Goal: Information Seeking & Learning: Check status

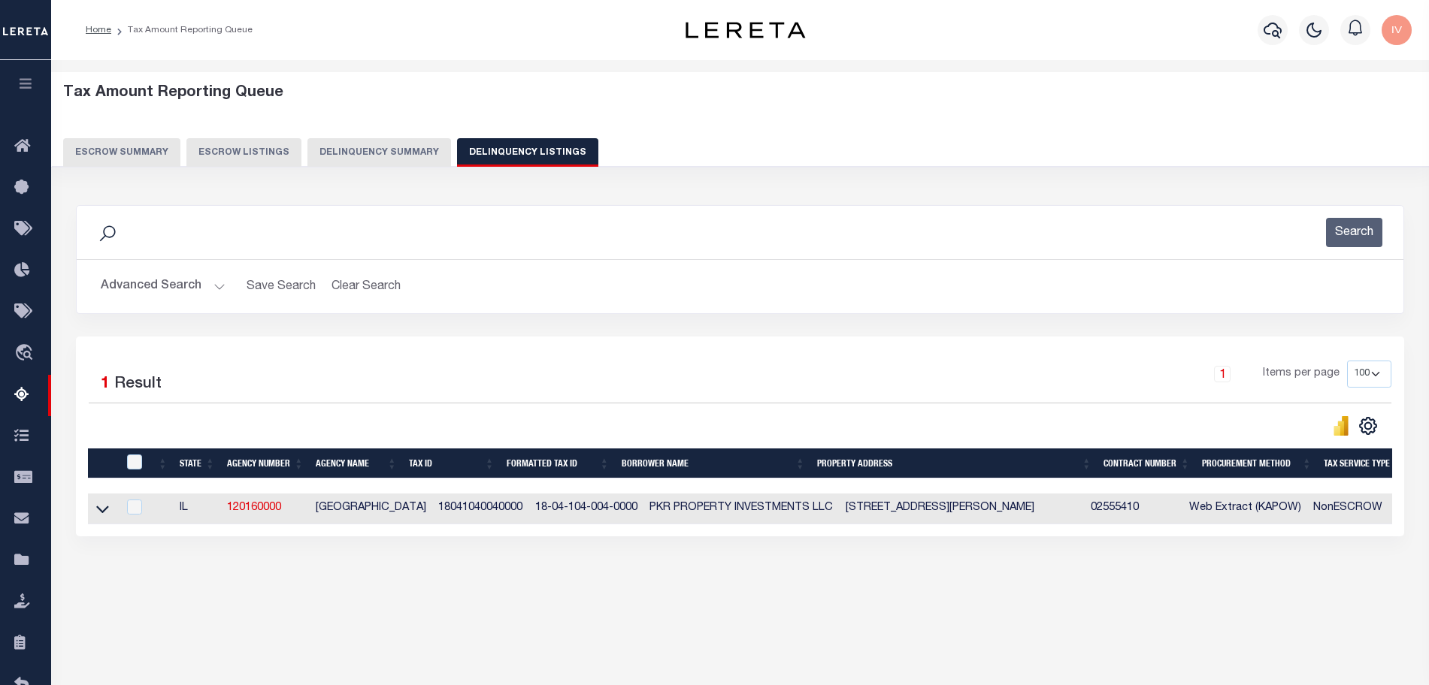
select select "100"
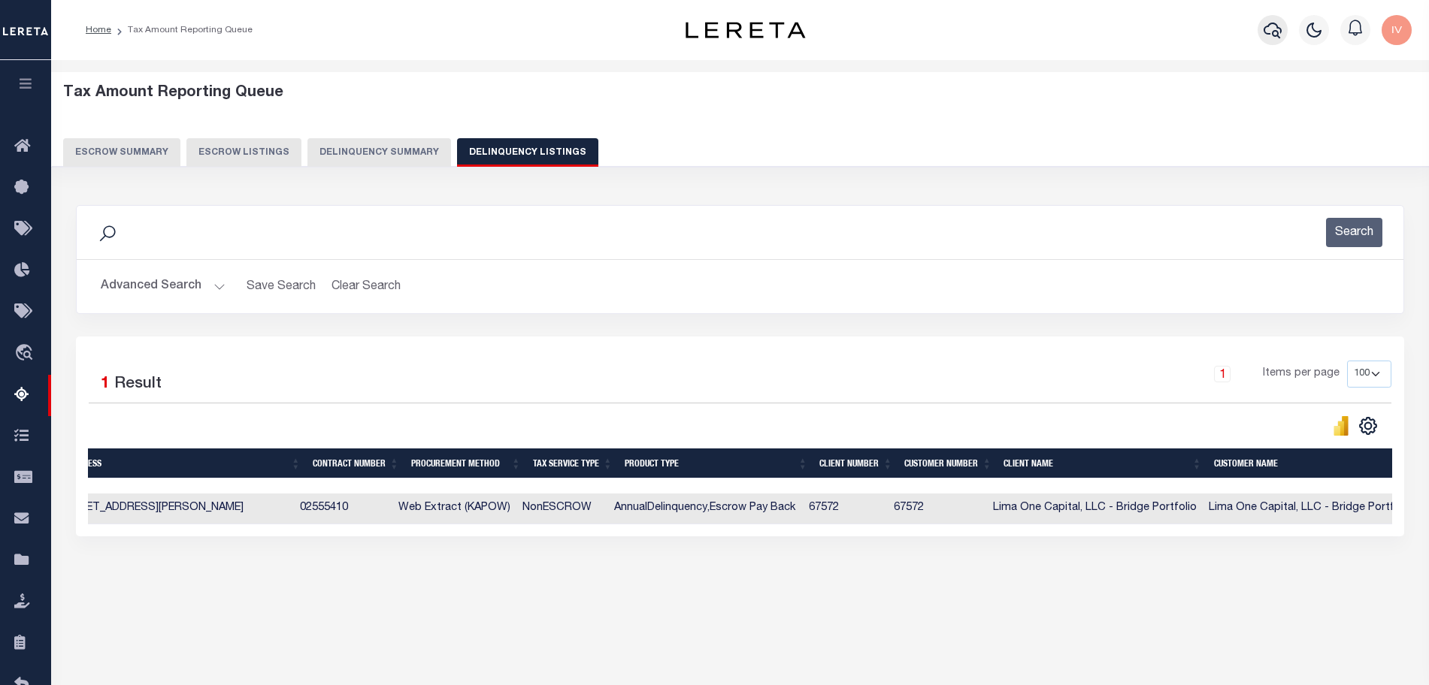
click at [1282, 38] on button "button" at bounding box center [1272, 30] width 30 height 30
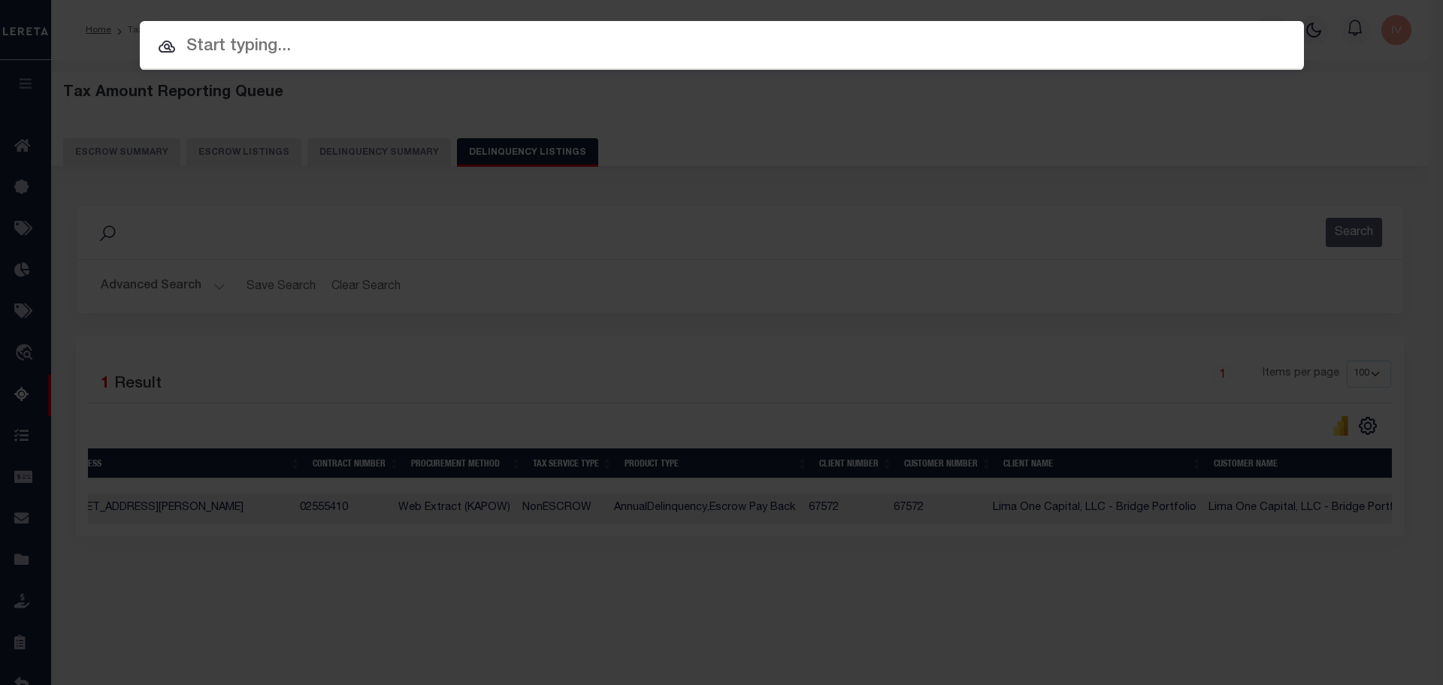
paste input "87157853"
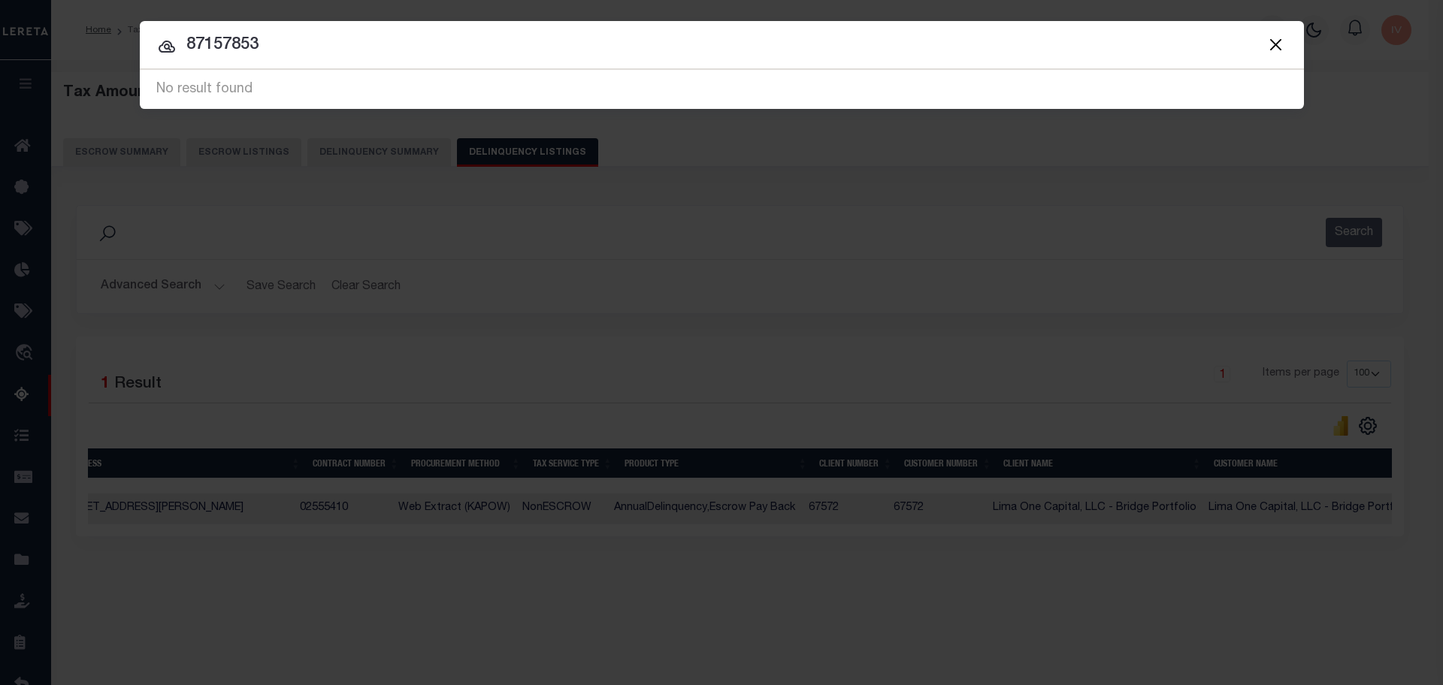
click at [268, 55] on input "87157853" at bounding box center [722, 45] width 1164 height 26
click at [272, 40] on input "87157853" at bounding box center [722, 45] width 1164 height 26
click at [213, 20] on div "Include Loans TBM Customers Borrowers Payments (Lender Non-Disb) Payments (Lend…" at bounding box center [721, 342] width 1443 height 685
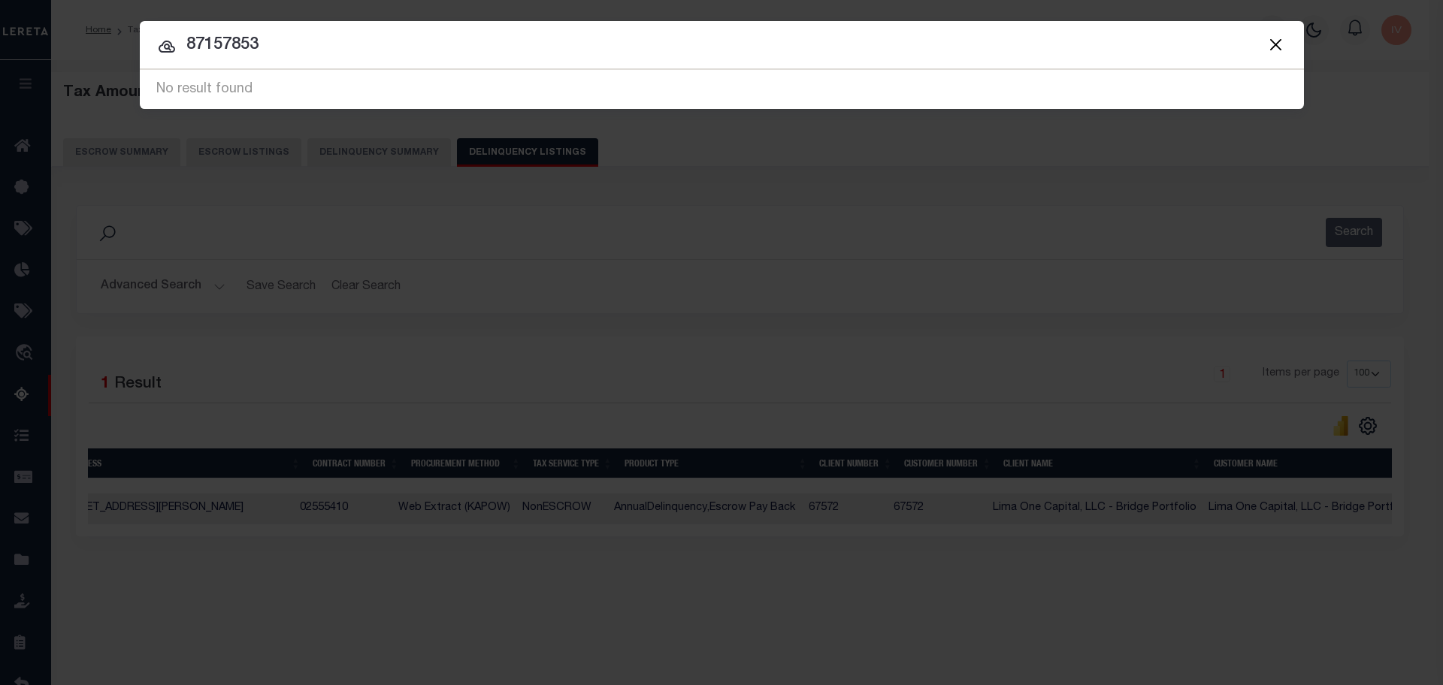
click at [219, 35] on input "87157853" at bounding box center [722, 45] width 1164 height 26
paste input "text"
type input "87157853"
click at [1269, 35] on button "Close" at bounding box center [1276, 45] width 20 height 20
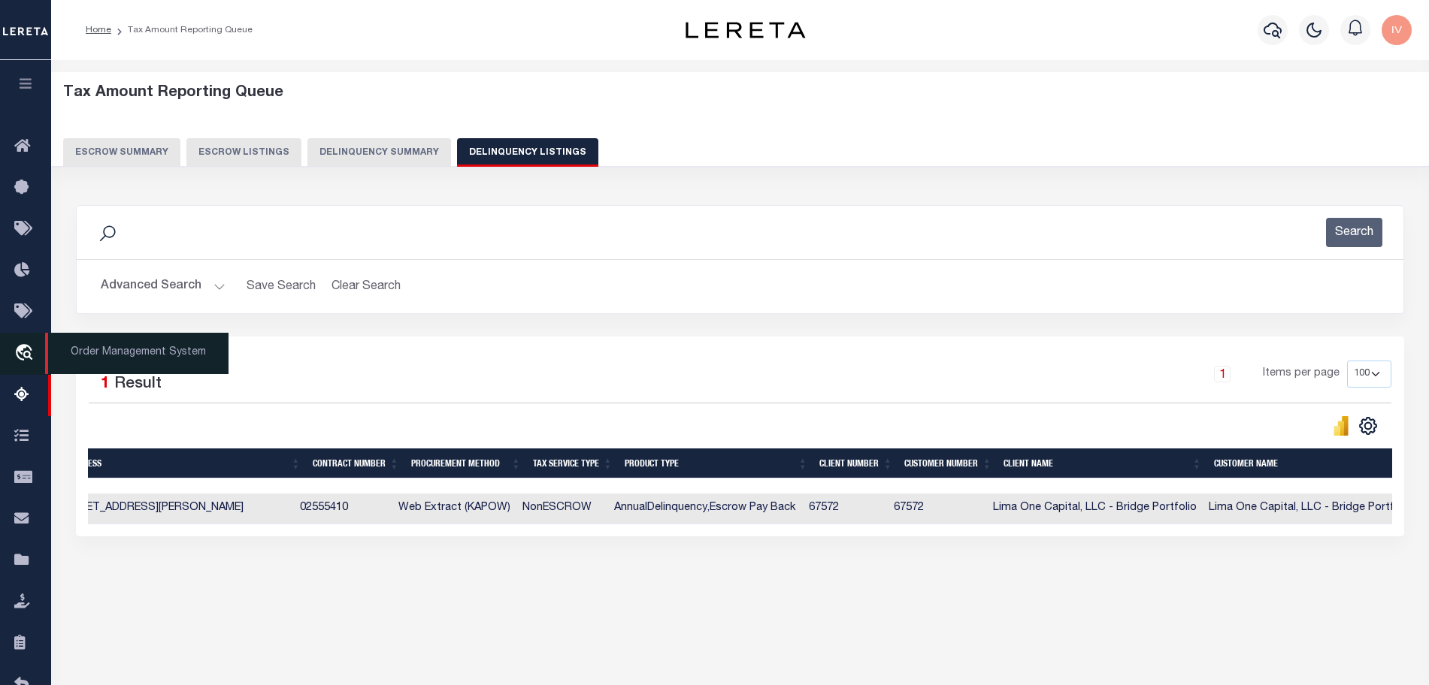
click at [27, 362] on icon "travel_explore" at bounding box center [26, 354] width 24 height 20
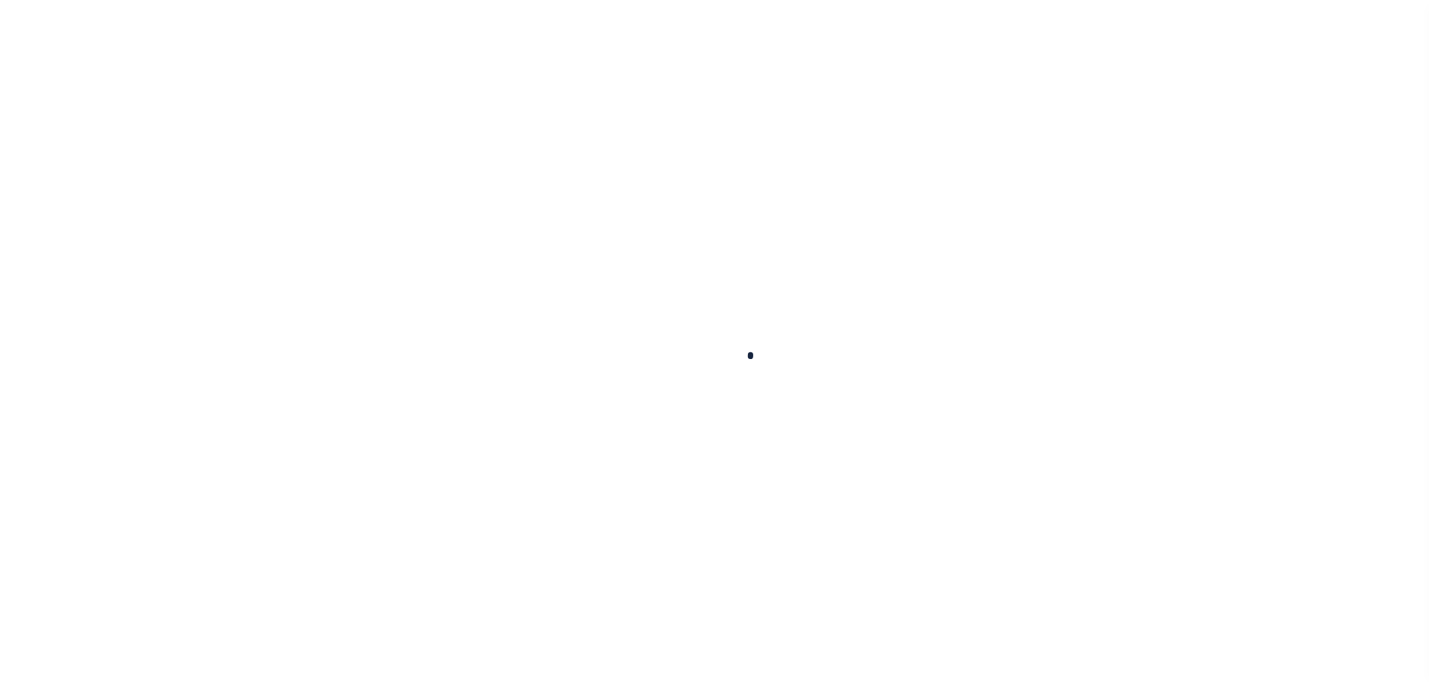
scroll to position [47, 0]
select select "200"
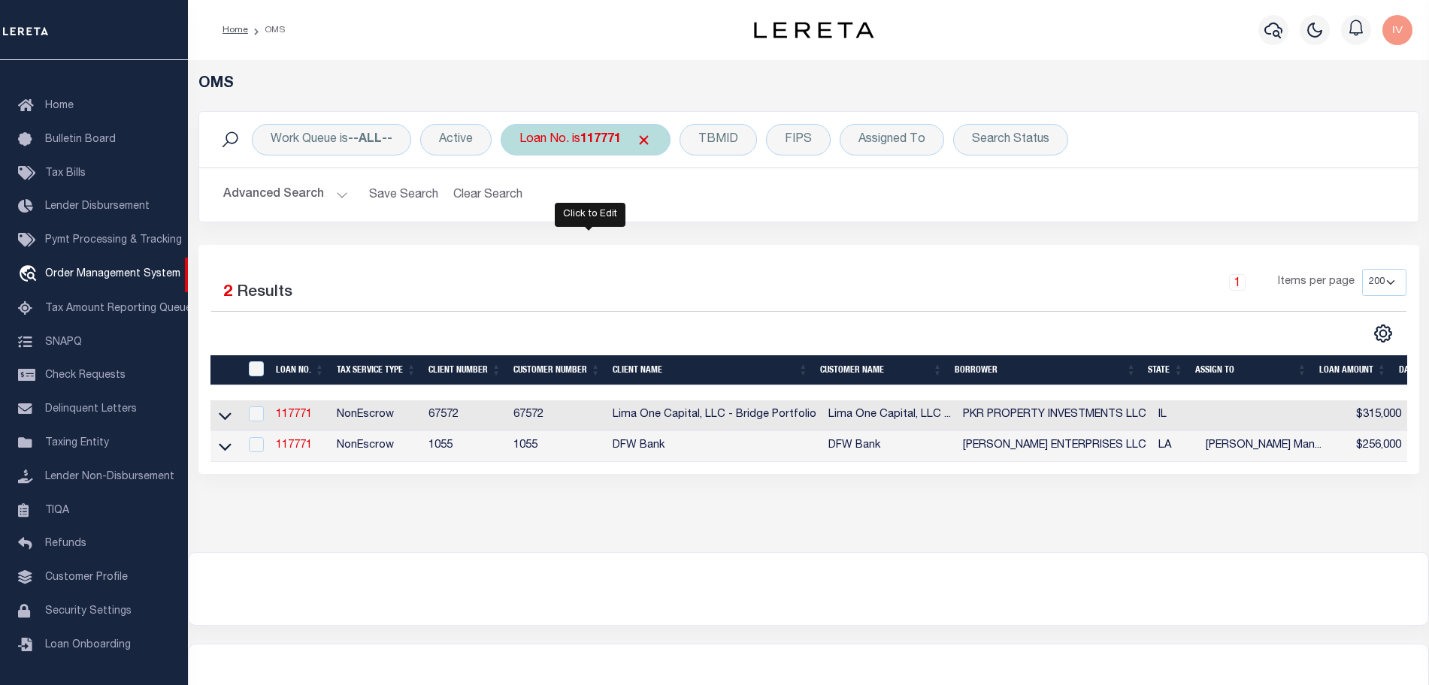
click at [591, 142] on b "117771" at bounding box center [600, 140] width 41 height 12
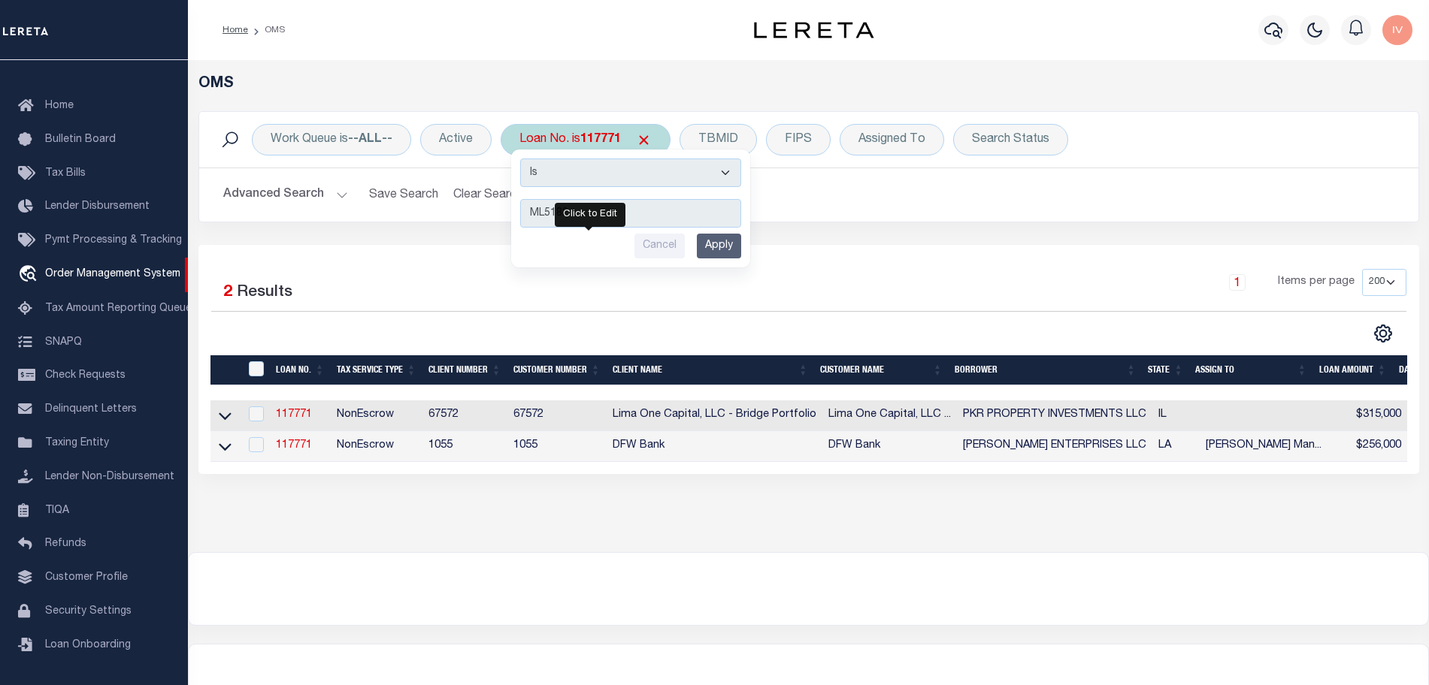
type input "ML5182"
click at [703, 247] on input "Apply" at bounding box center [719, 246] width 44 height 25
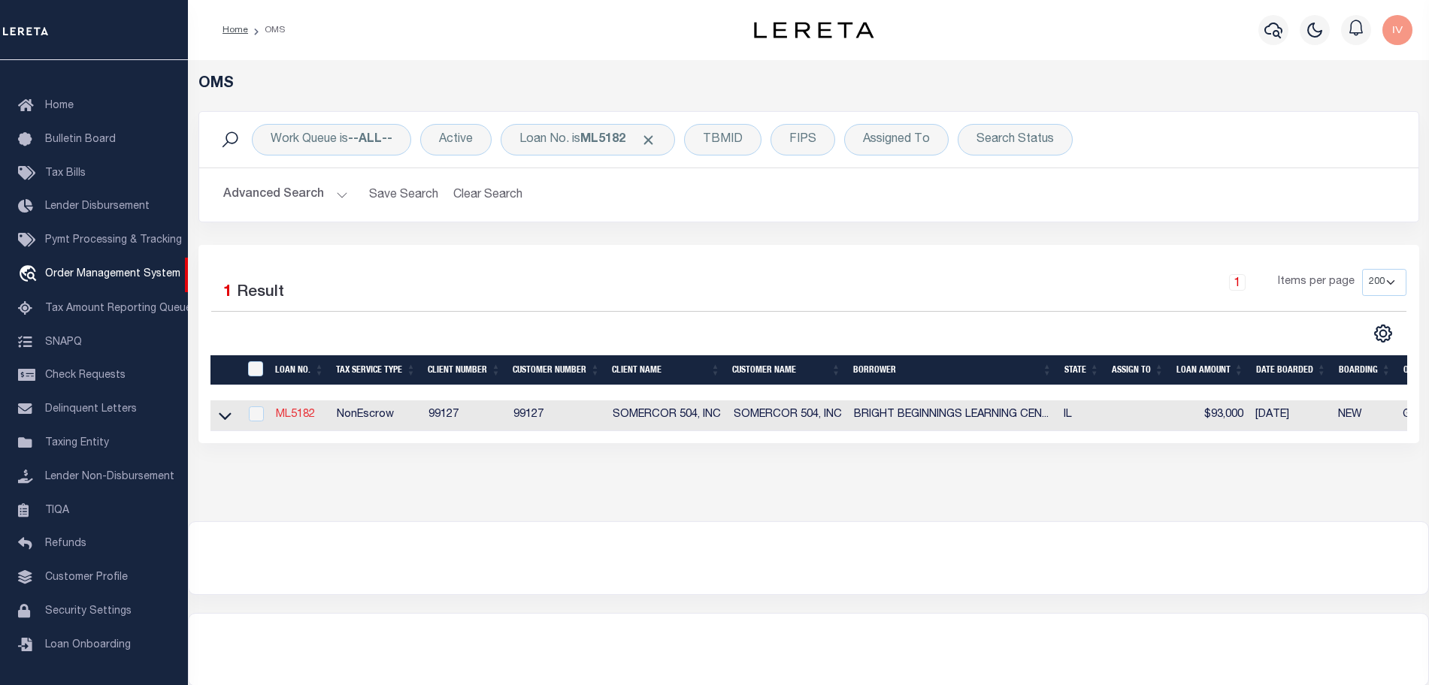
click at [293, 419] on link "ML5182" at bounding box center [295, 415] width 39 height 11
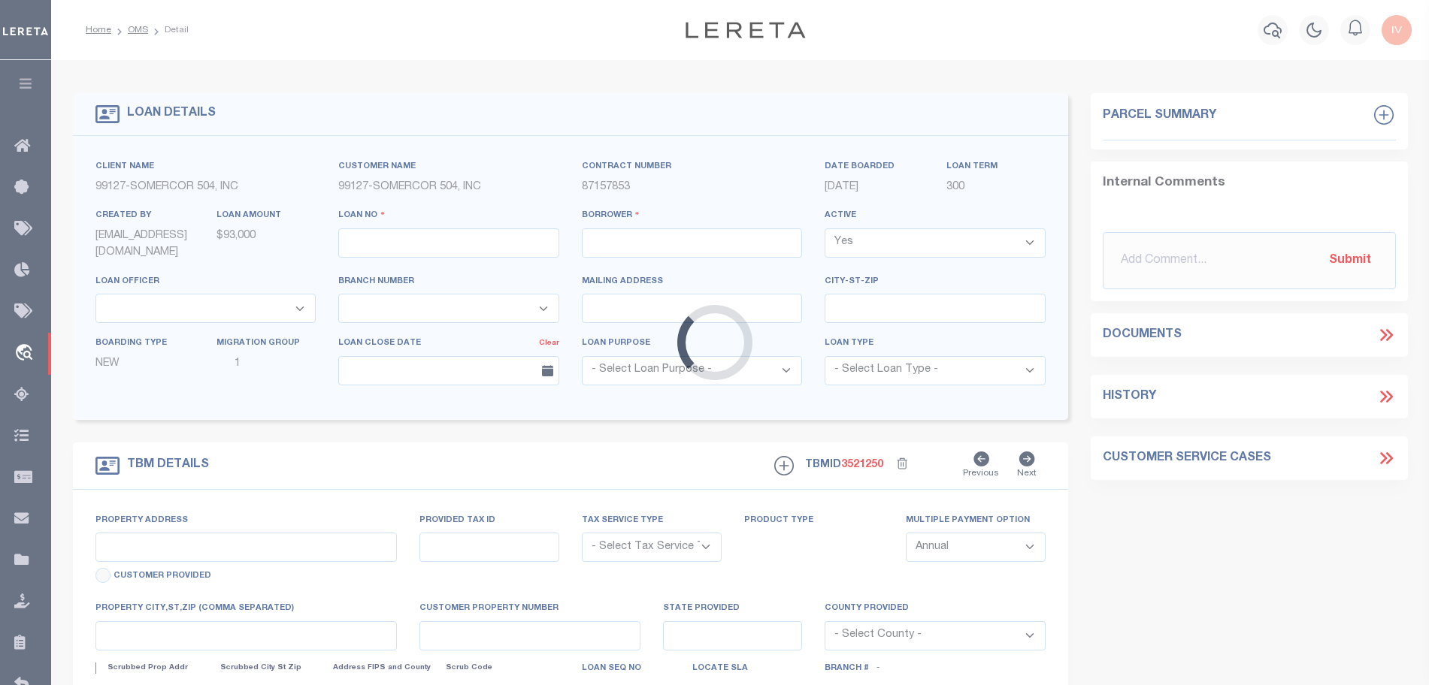
type input "ML5182"
type input "BRIGHT BEGINNINGS LEARNING CENTER, I"
select select
type input "501 PETERS DR"
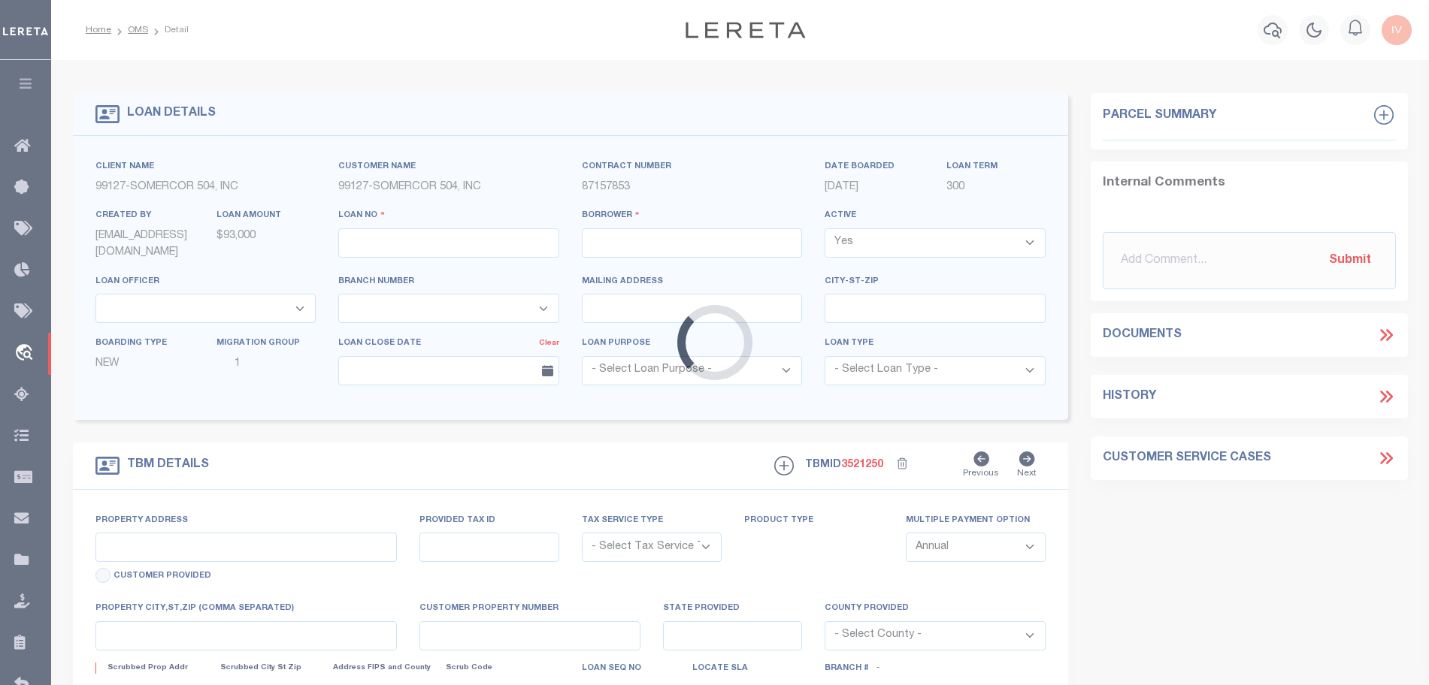
type input "SAINT JOSEPH IL 61873"
select select
select select "10"
select select
type input "501 PETERS DR"
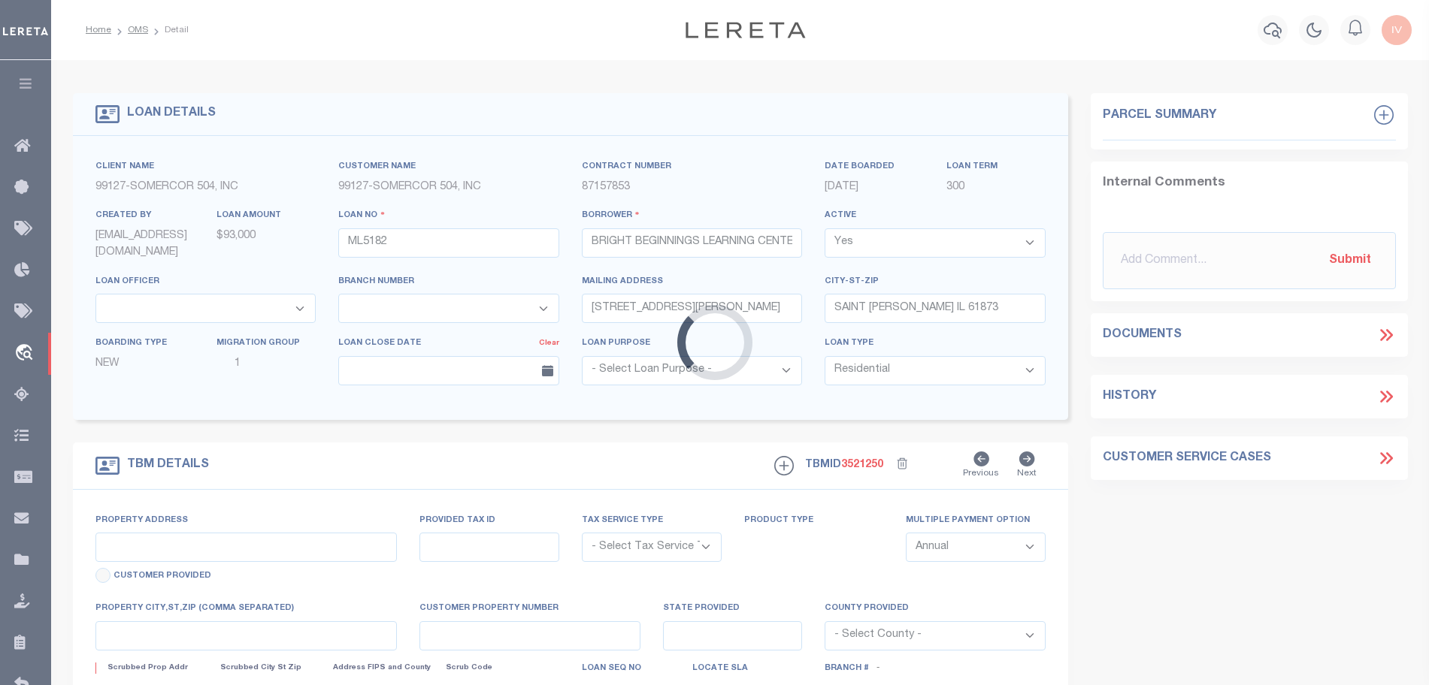
radio input "true"
select select "NonEscrow"
select select
type input "SAINT JOSEPH IL 618738832"
type input "ML5182"
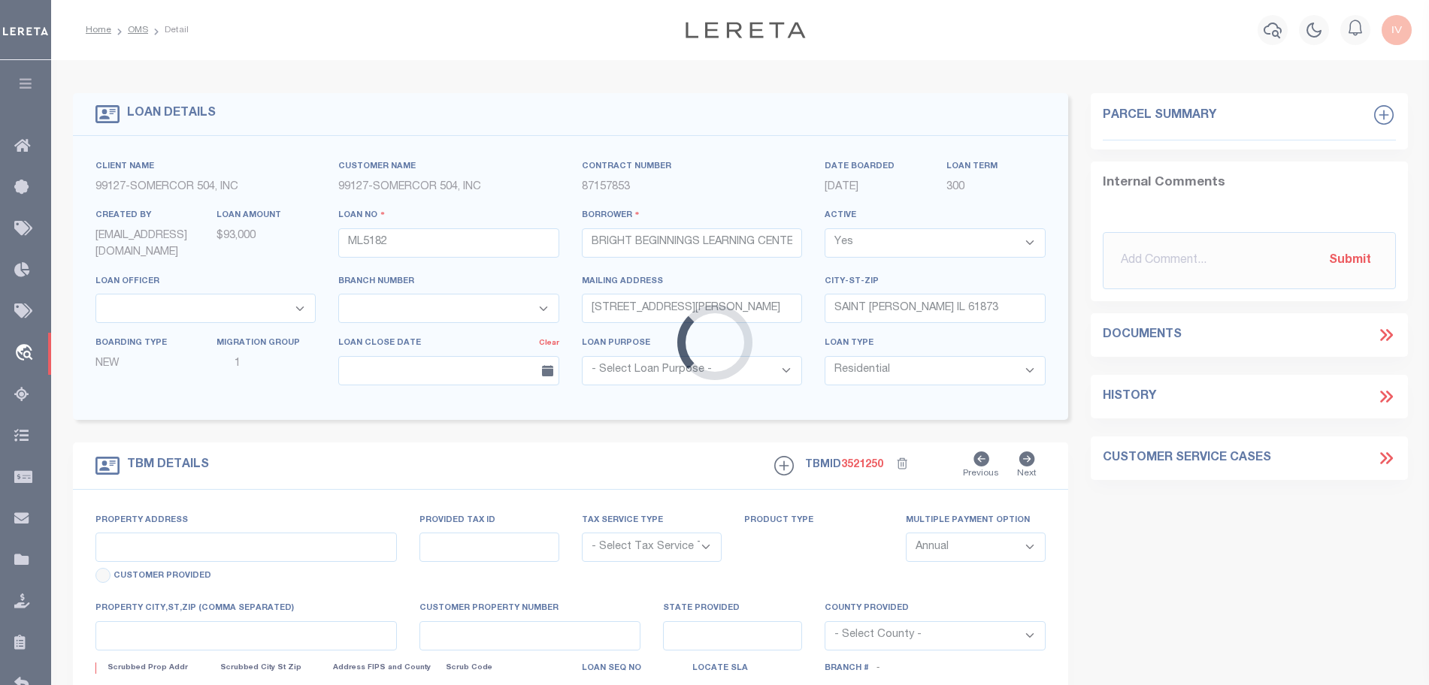
type input "IL"
type textarea "(SEE LEGAL IMAGE ON FILE)."
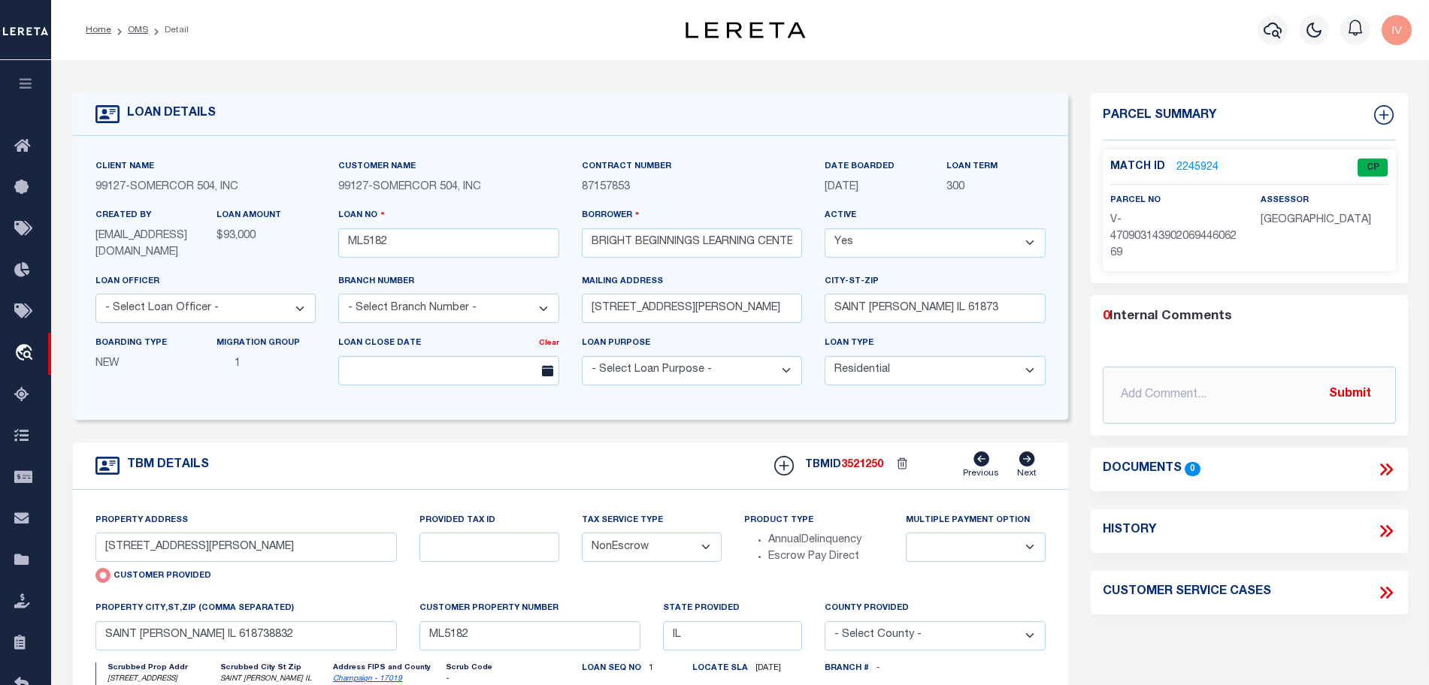
click at [1207, 162] on link "2245924" at bounding box center [1197, 168] width 42 height 16
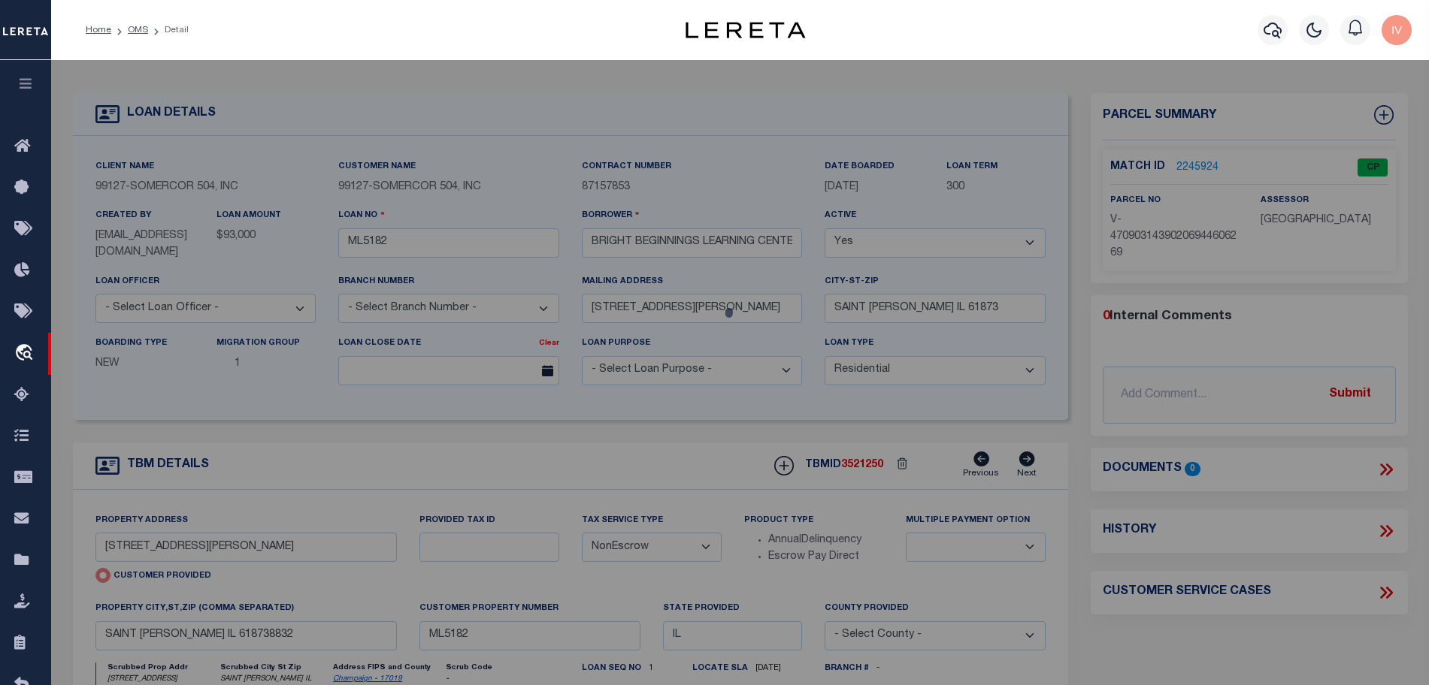
checkbox input "false"
select select "CP"
type input "501 PETERS DR"
type input "SAINT JOSEPH IL 618738832"
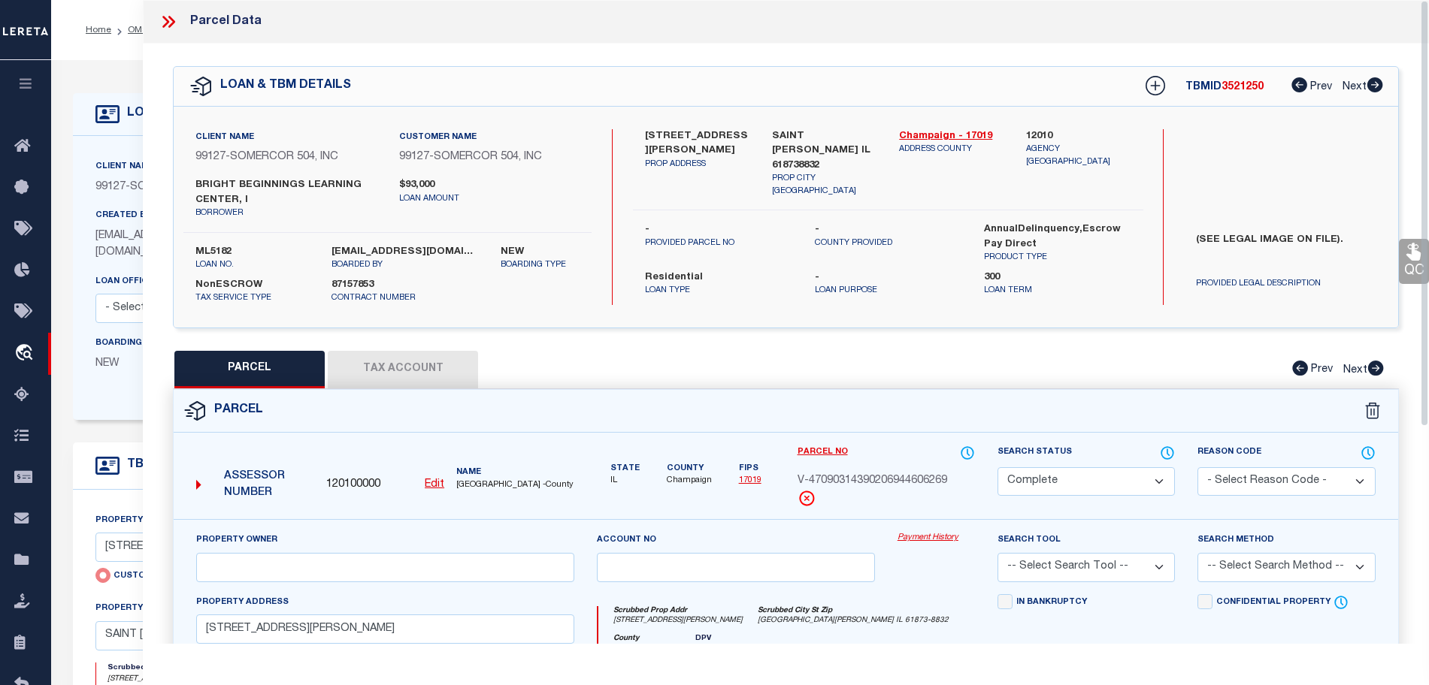
click at [167, 15] on icon at bounding box center [169, 22] width 20 height 20
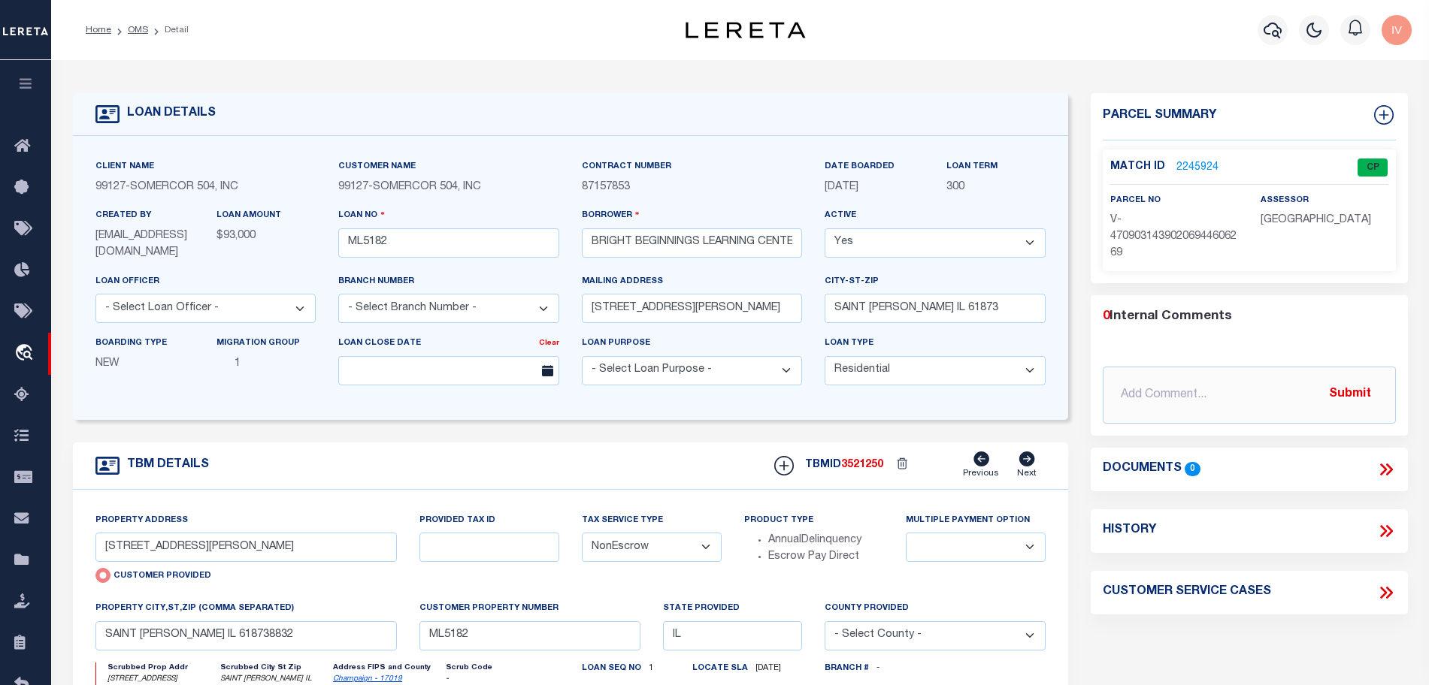
click at [1208, 165] on link "2245924" at bounding box center [1197, 168] width 42 height 16
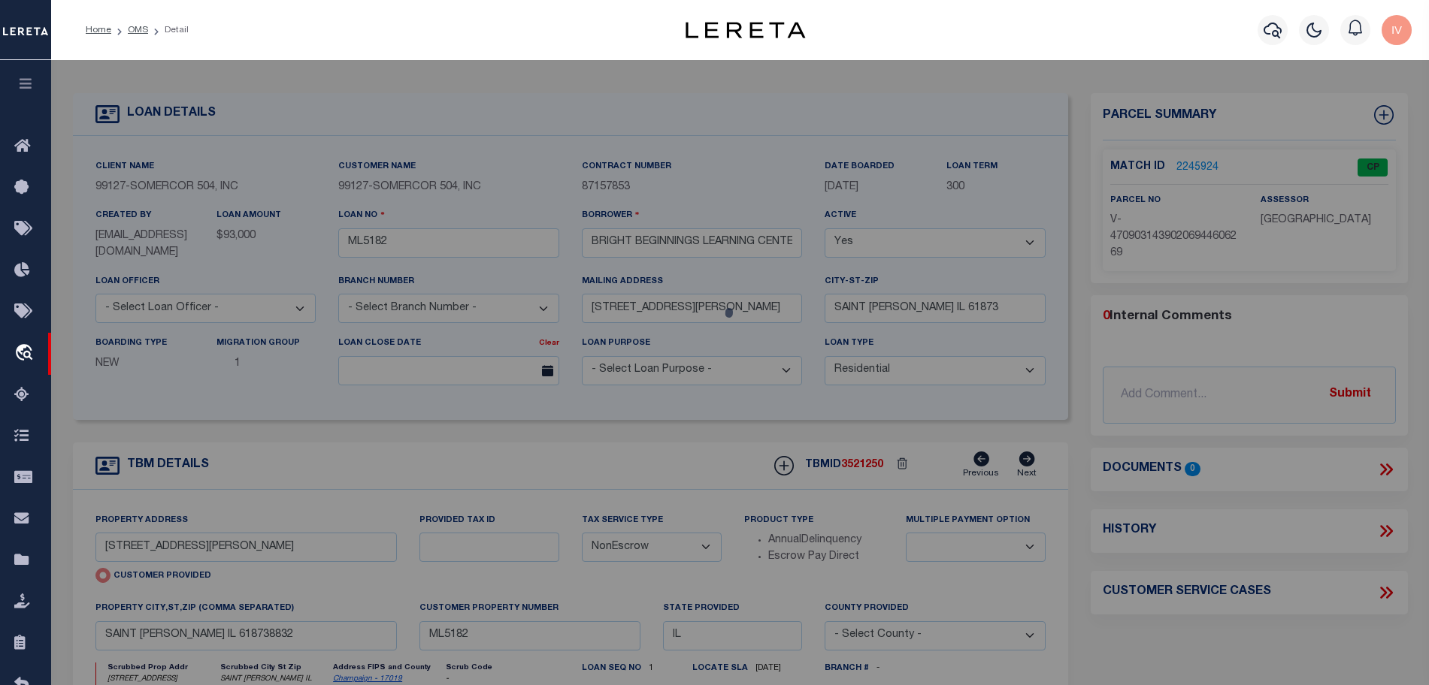
select select "AS"
checkbox input "false"
select select "CP"
type input "501 PETERS DR"
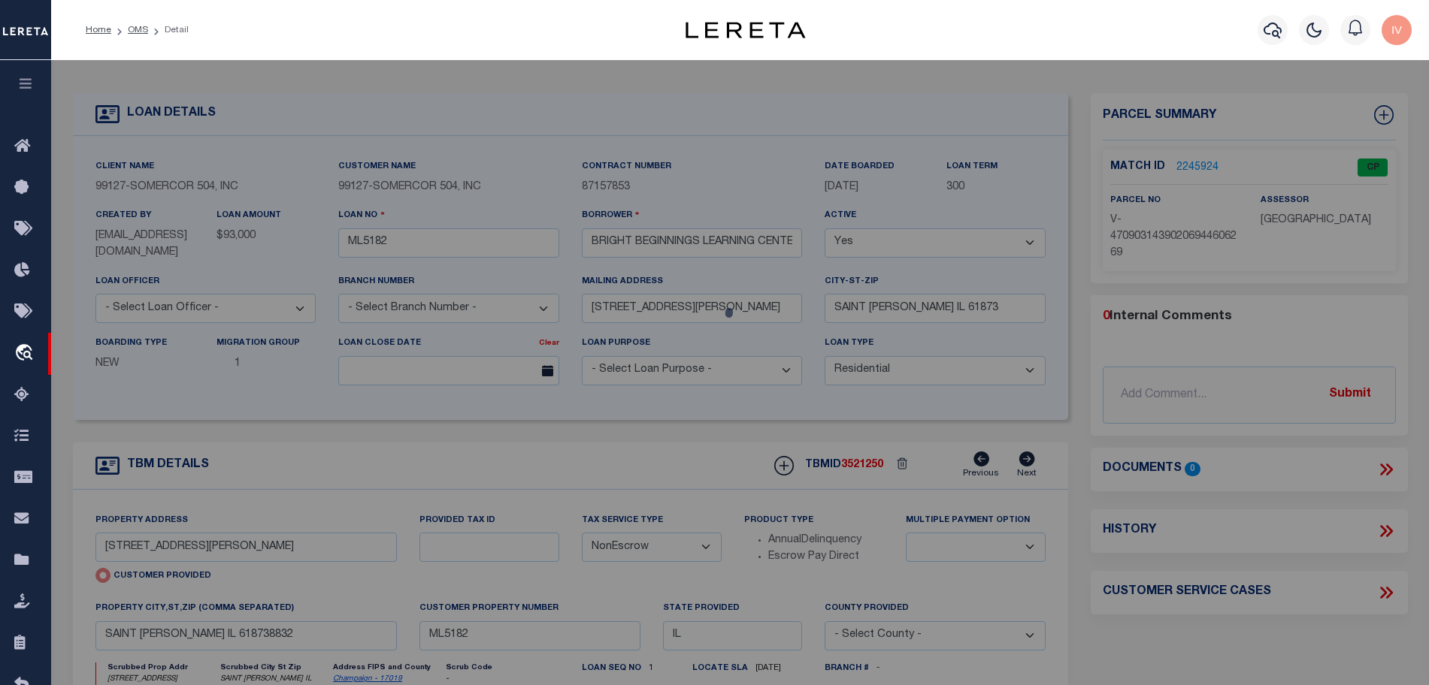
type input "SAINT JOSEPH IL 618738832"
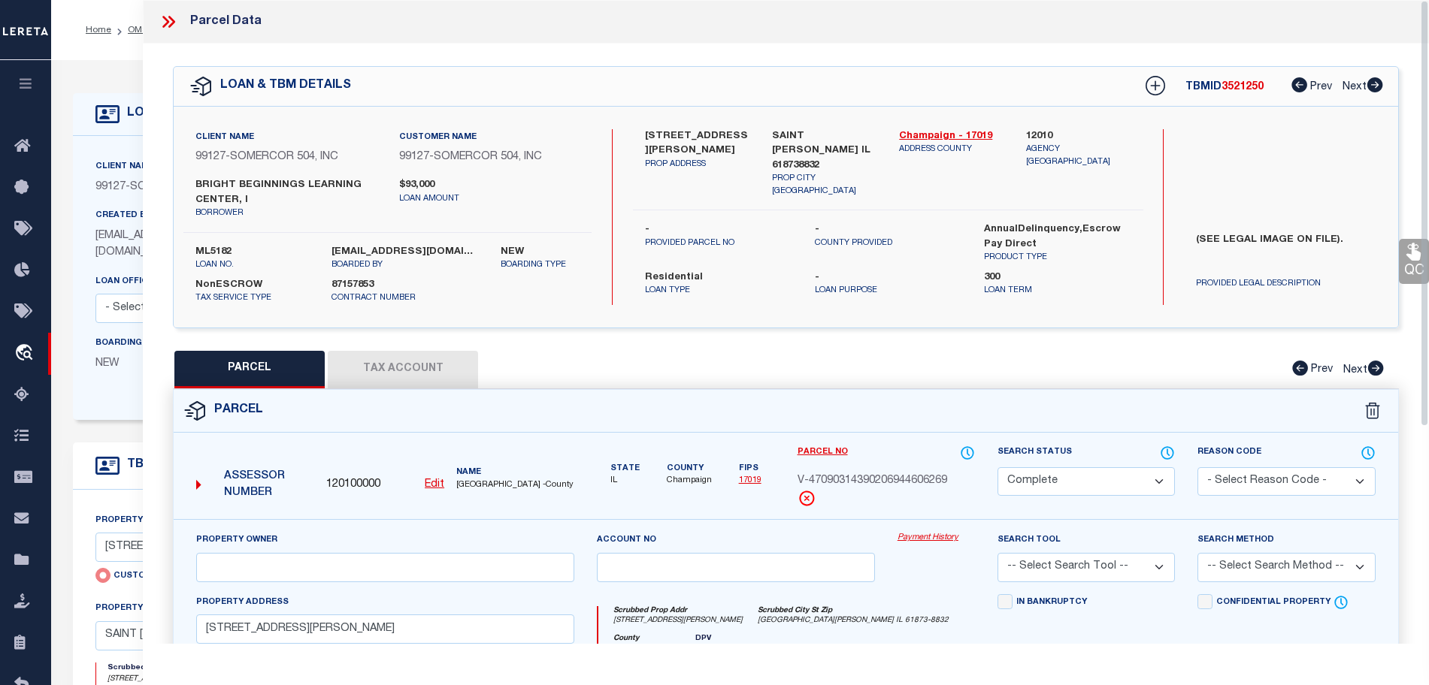
click at [367, 372] on button "Tax Account" at bounding box center [403, 370] width 150 height 38
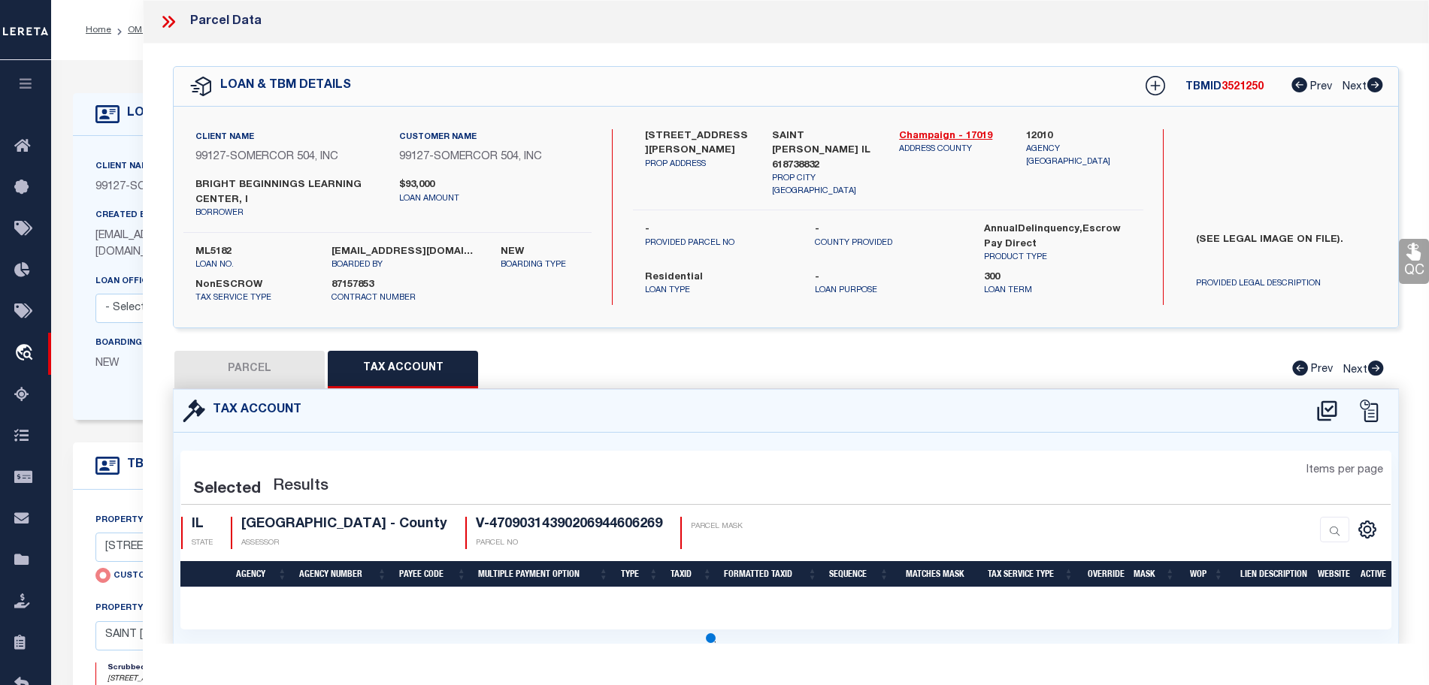
select select "100"
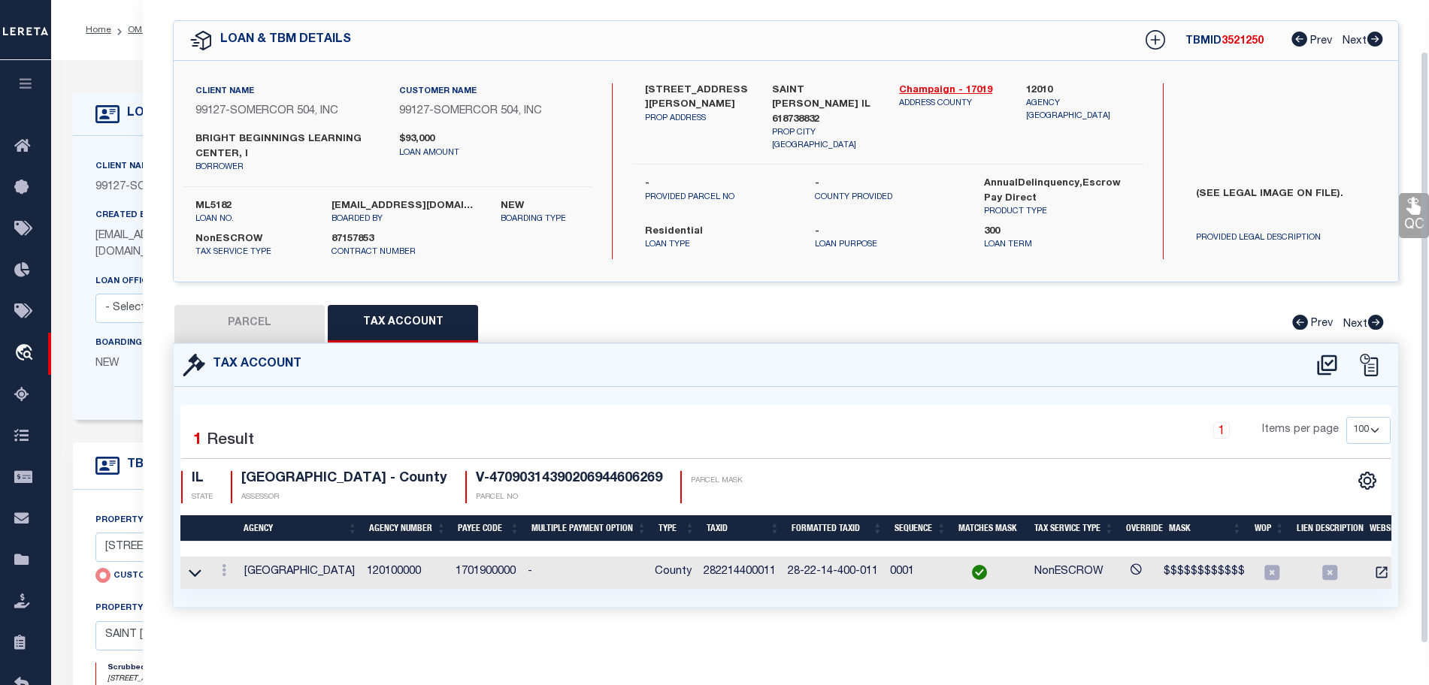
scroll to position [0, 42]
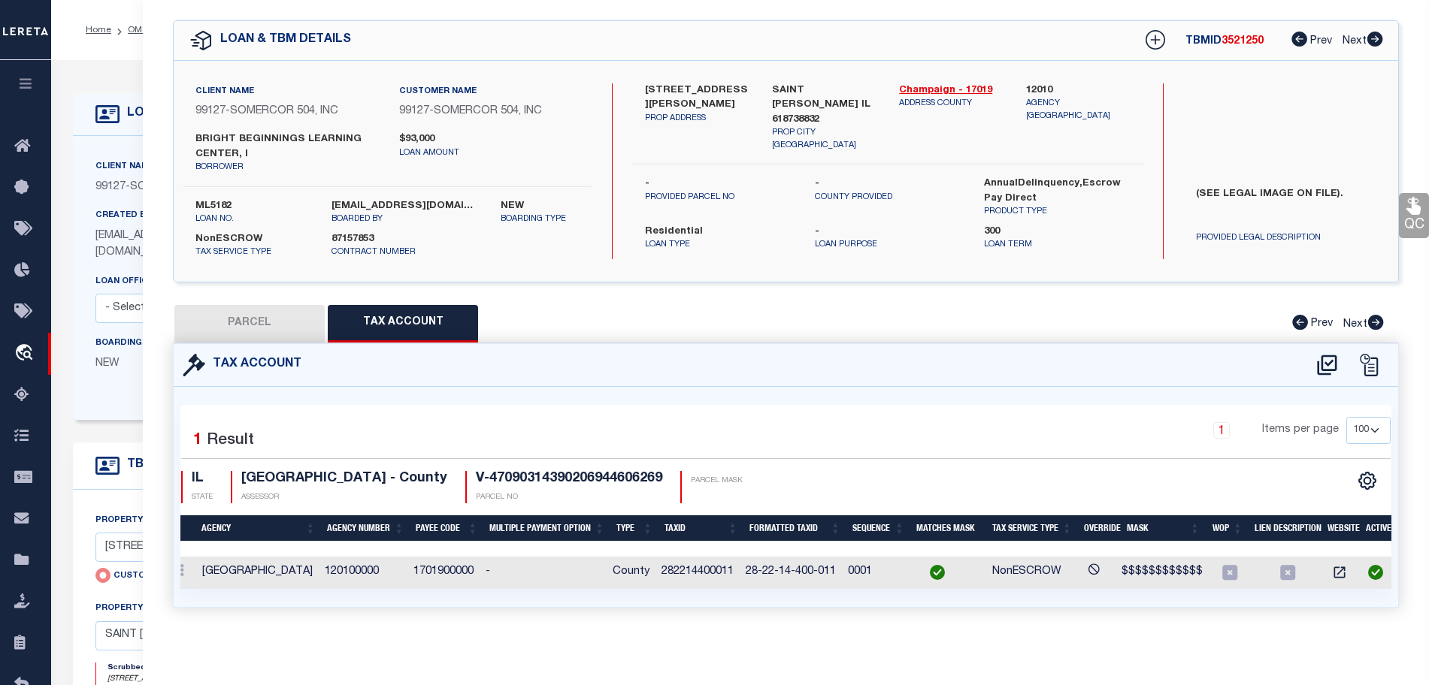
click at [296, 329] on button "PARCEL" at bounding box center [249, 324] width 150 height 38
select select "AS"
checkbox input "false"
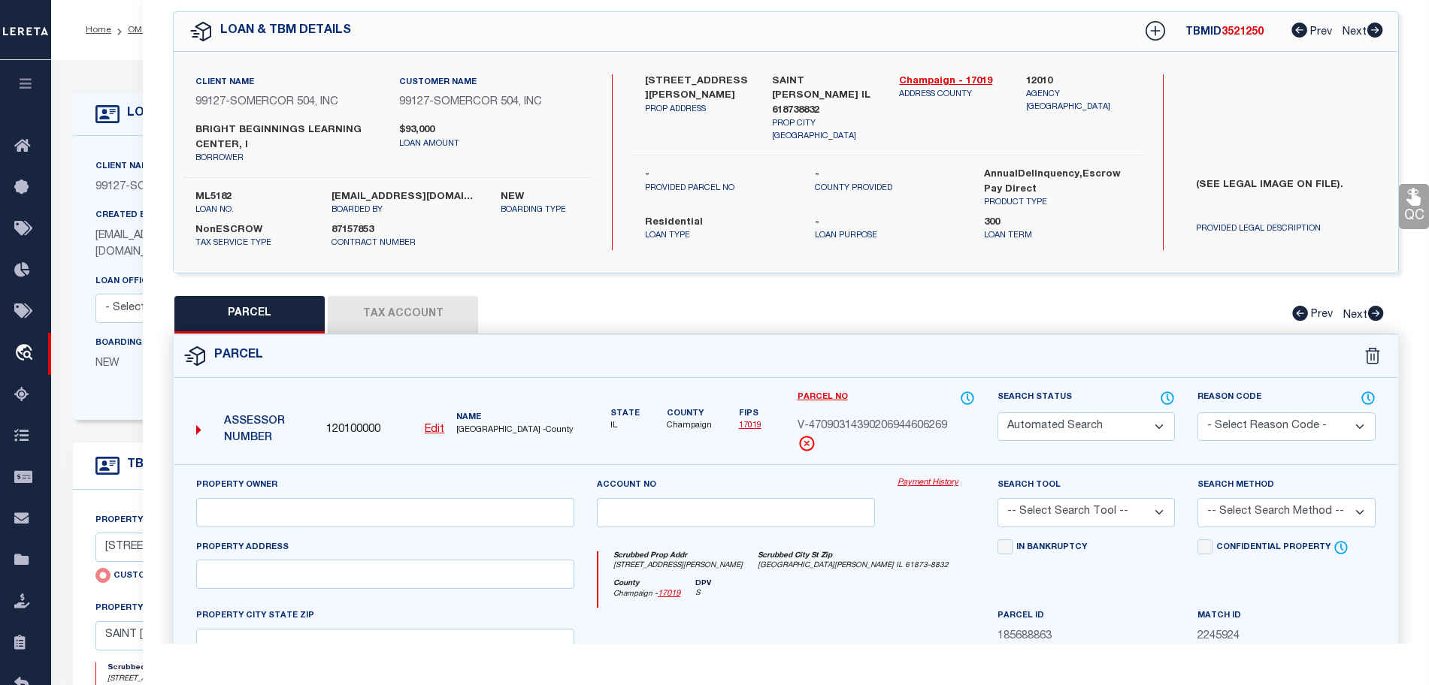
select select "CP"
type input "501 PETERS DR"
type input "SAINT JOSEPH IL 618738832"
click at [342, 311] on button "Tax Account" at bounding box center [403, 315] width 150 height 38
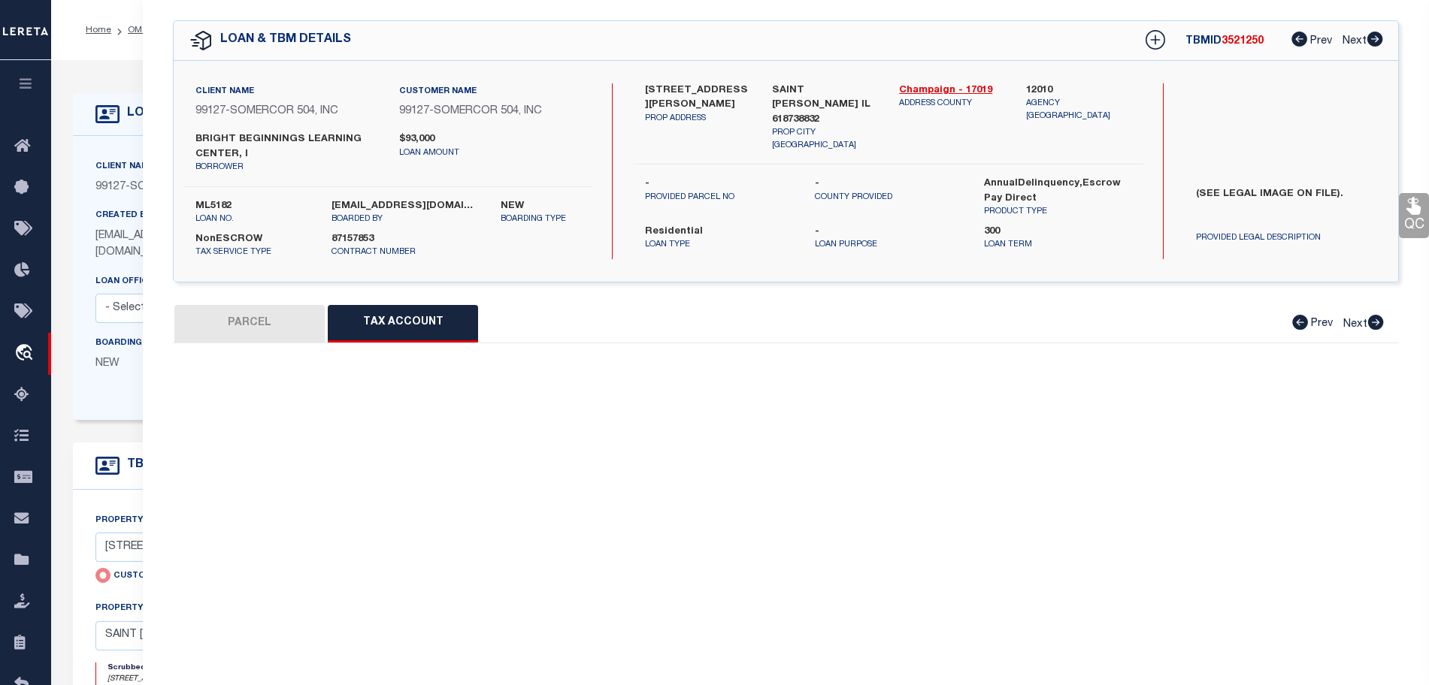
select select "100"
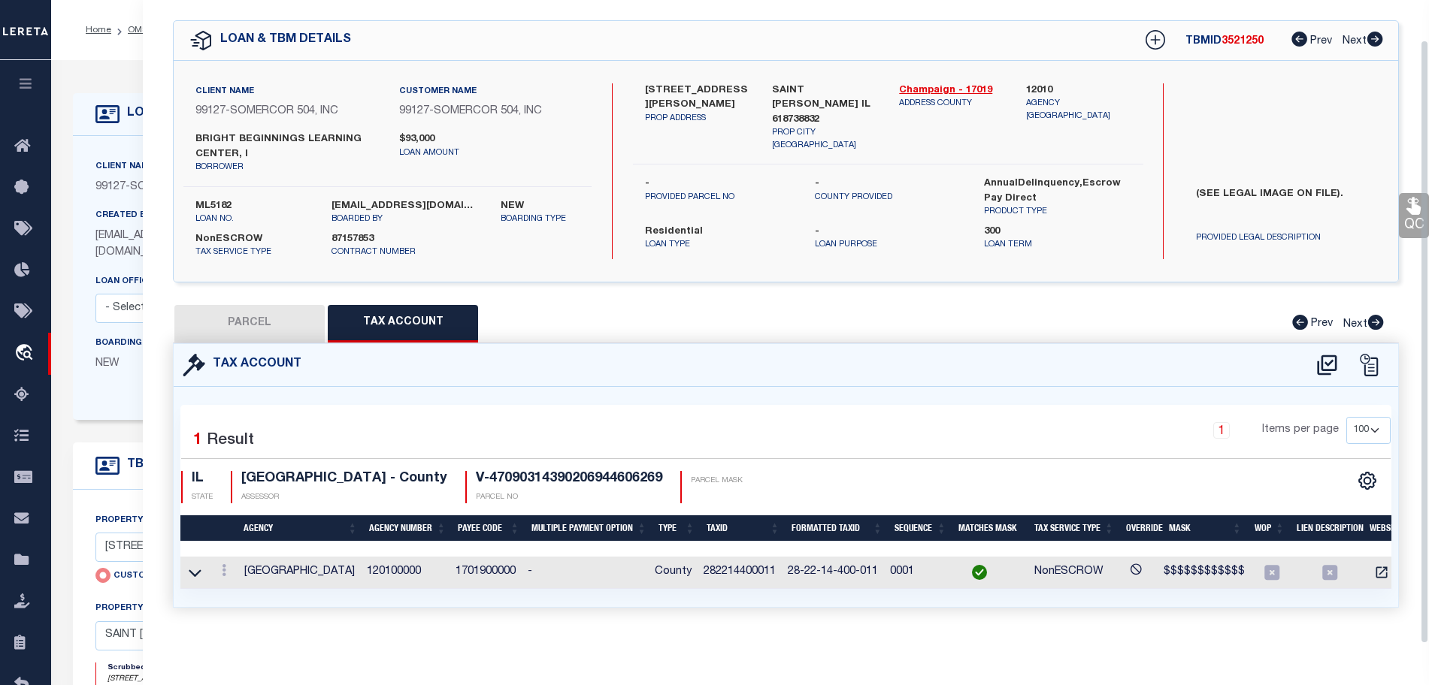
scroll to position [55, 0]
click at [280, 320] on button "PARCEL" at bounding box center [249, 324] width 150 height 38
select select "AS"
checkbox input "false"
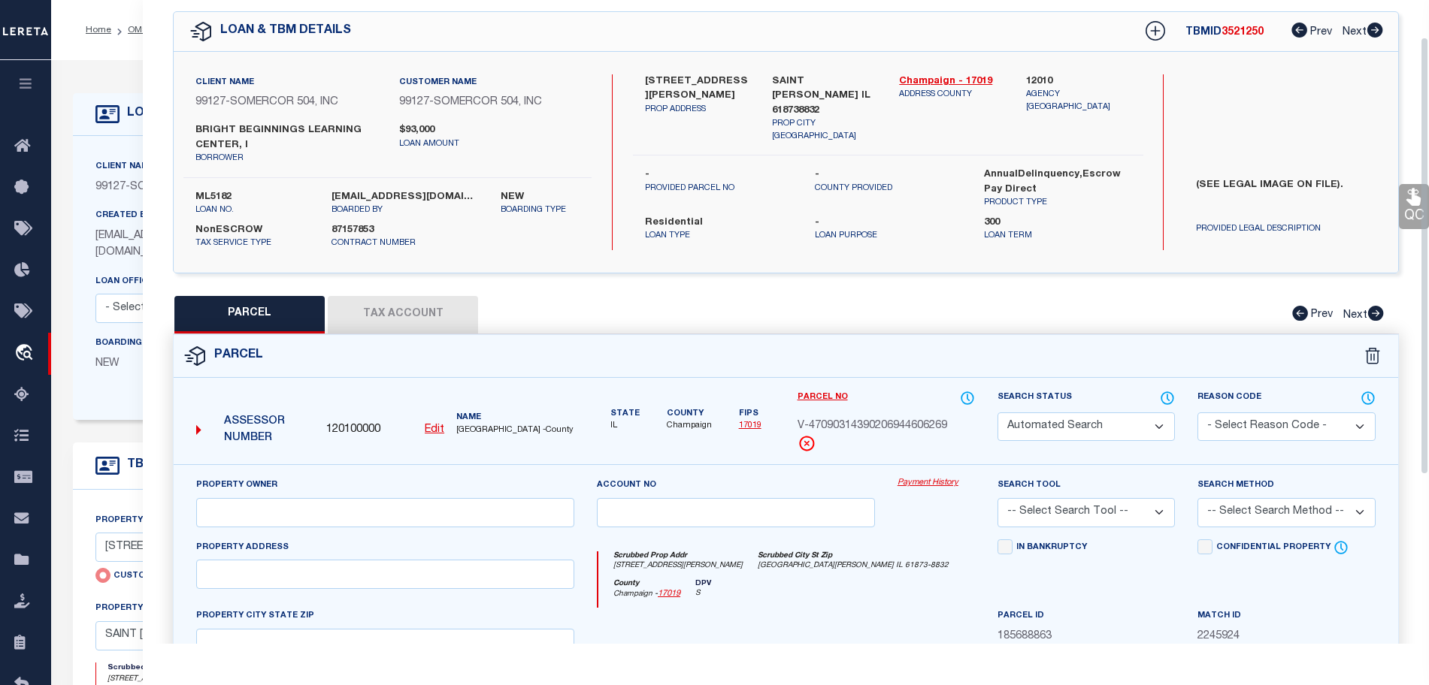
select select "CP"
type input "501 PETERS DR"
type input "SAINT JOSEPH IL 618738832"
click at [118, 376] on div "Boarding Type NEW" at bounding box center [145, 359] width 122 height 49
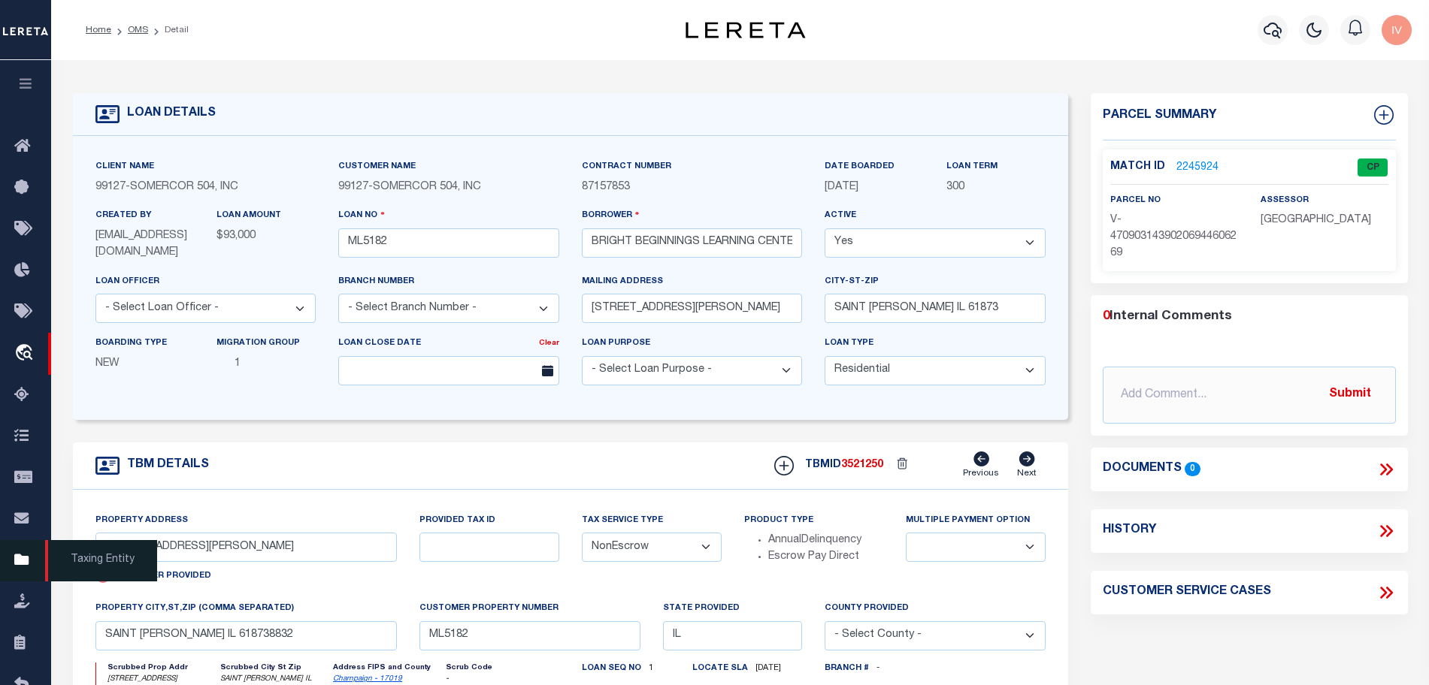
click at [23, 579] on link "Taxing Entity" at bounding box center [25, 560] width 51 height 41
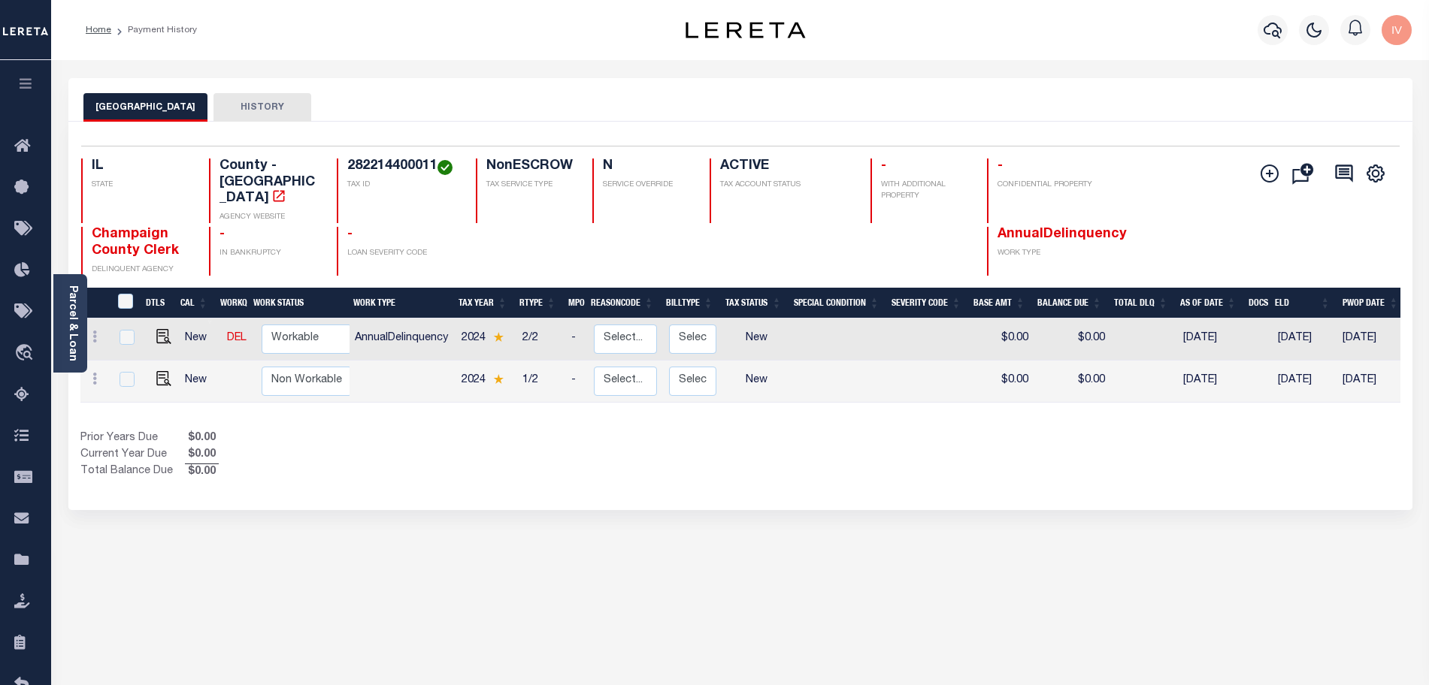
click at [152, 228] on span "Champaign County Clerk" at bounding box center [135, 243] width 87 height 30
click at [111, 228] on span "Champaign County Clerk" at bounding box center [135, 243] width 87 height 30
drag, startPoint x: 111, startPoint y: 213, endPoint x: 161, endPoint y: 228, distance: 52.0
click at [161, 228] on span "Champaign County Clerk" at bounding box center [135, 243] width 87 height 30
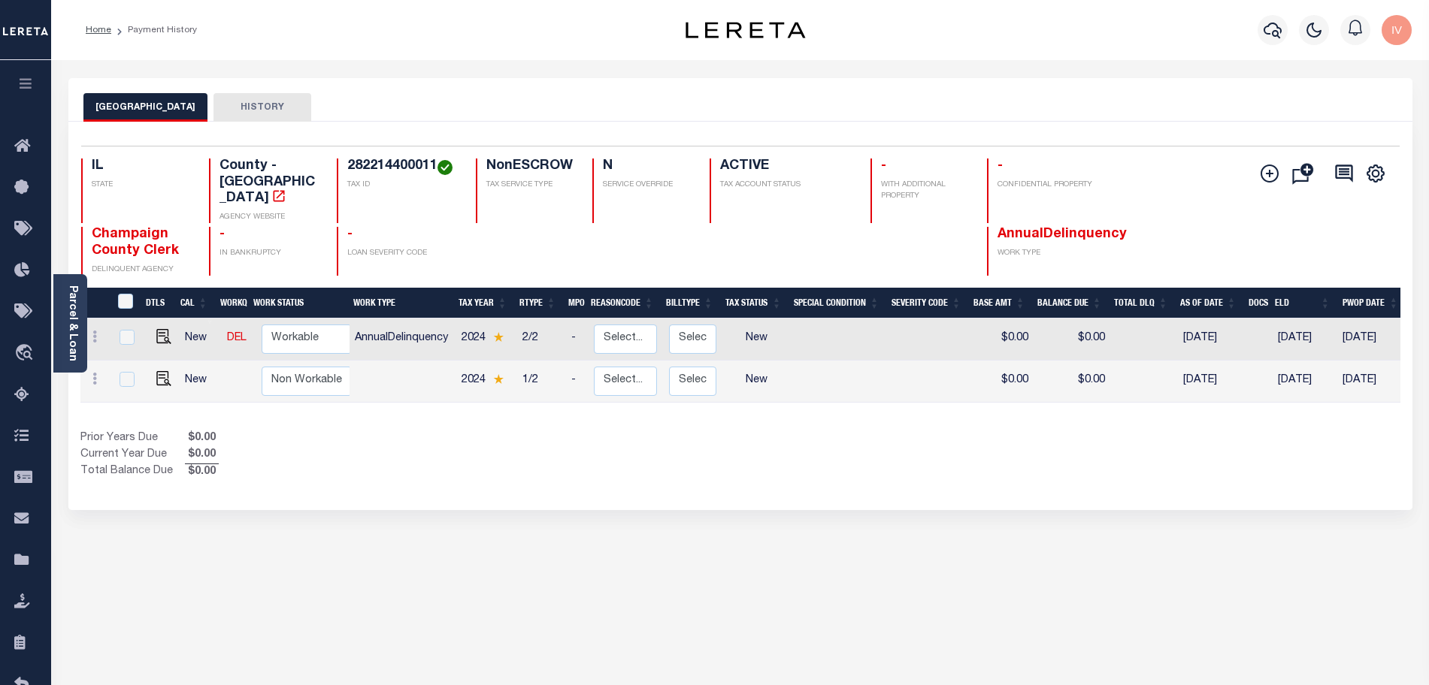
click at [1228, 487] on div "Selected 2 Results 1 Items per page 25 50 100 IL STATE TAX ID N" at bounding box center [740, 316] width 1344 height 389
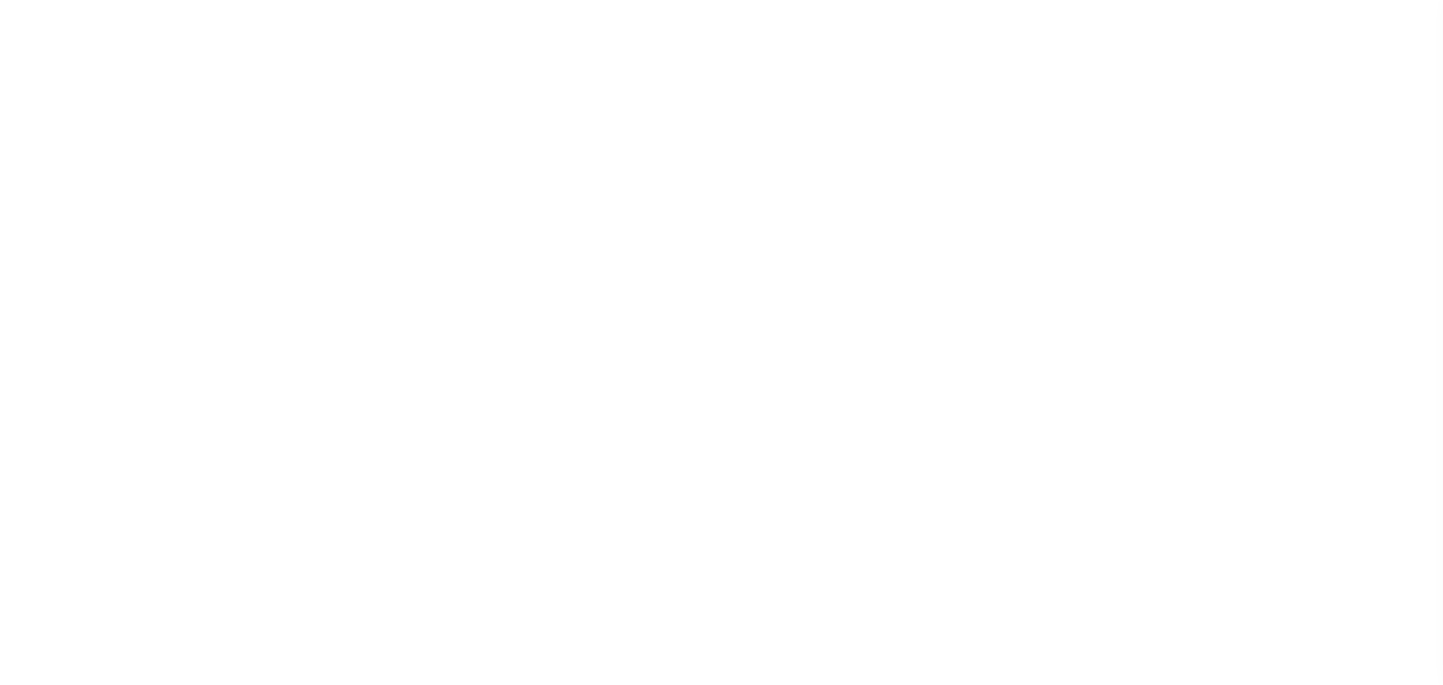
select select
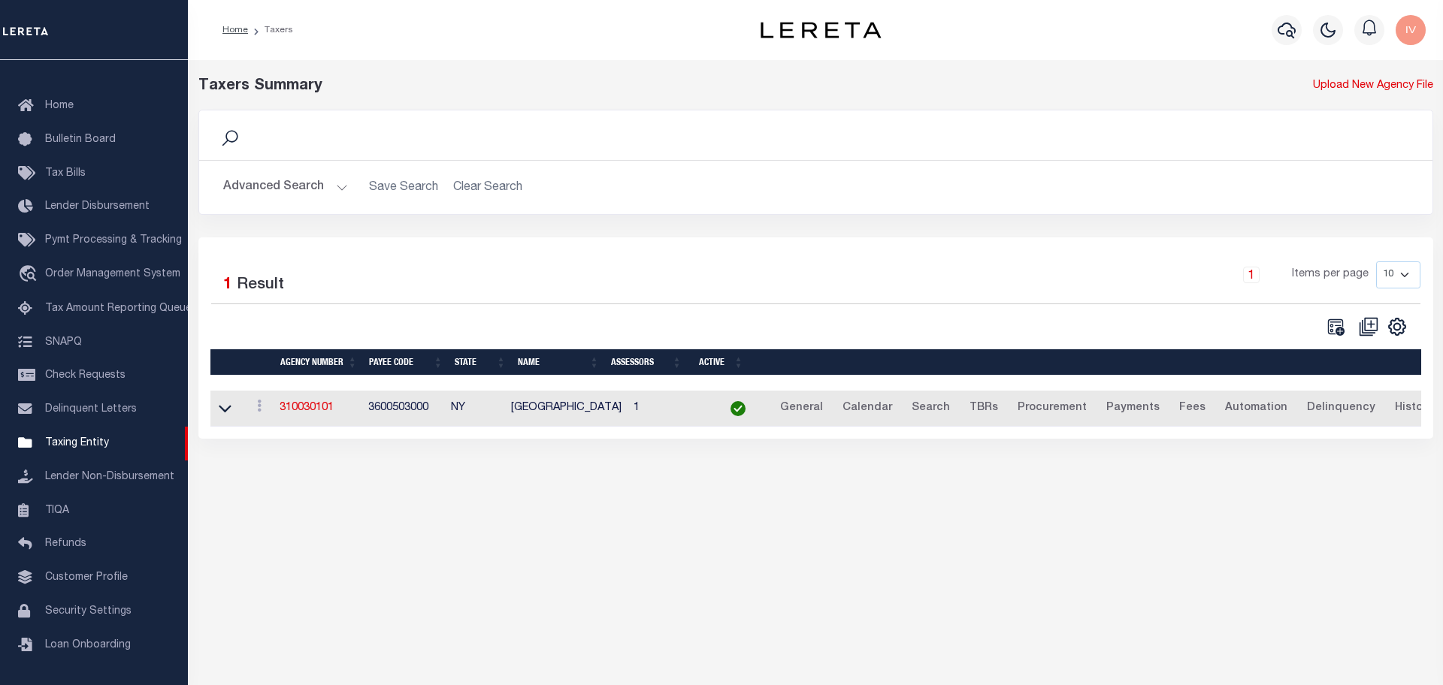
click at [322, 190] on button "Advanced Search" at bounding box center [285, 187] width 125 height 29
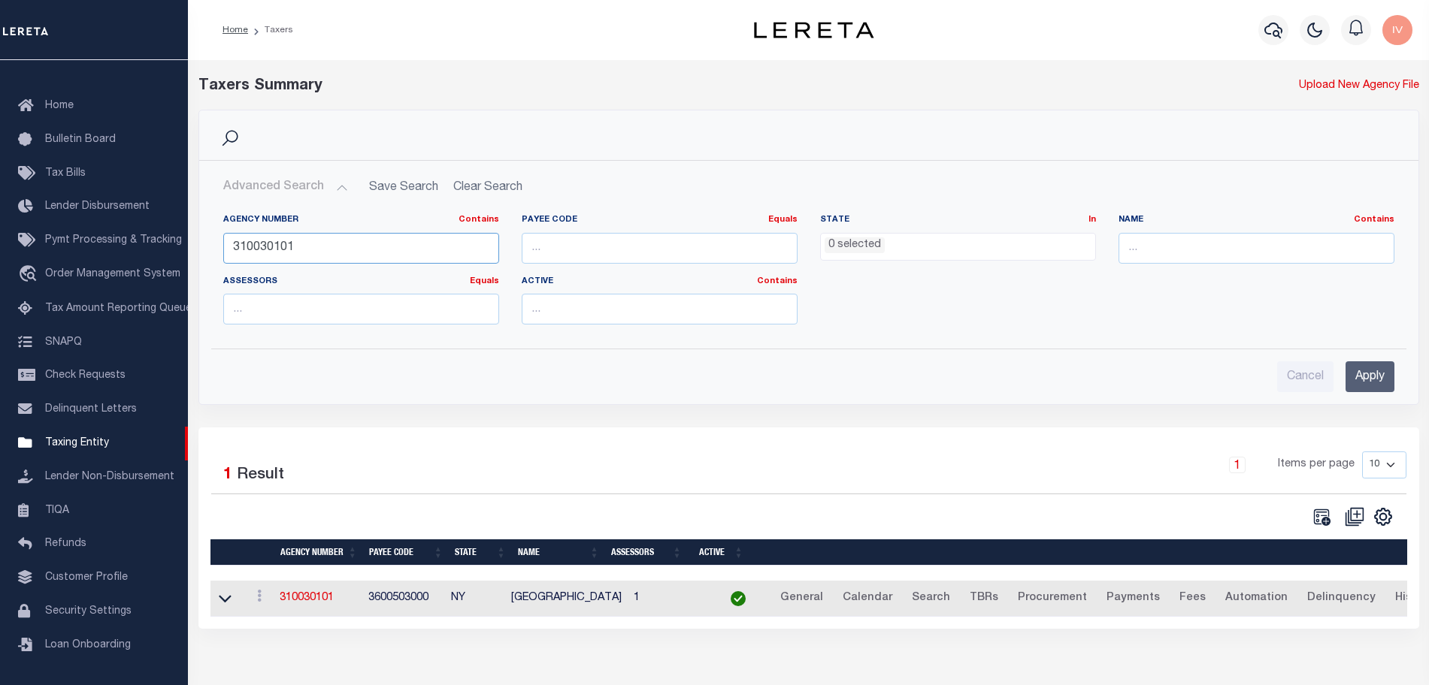
click at [392, 246] on input "310030101" at bounding box center [361, 248] width 276 height 31
paste input "120160000"
type input "120160000"
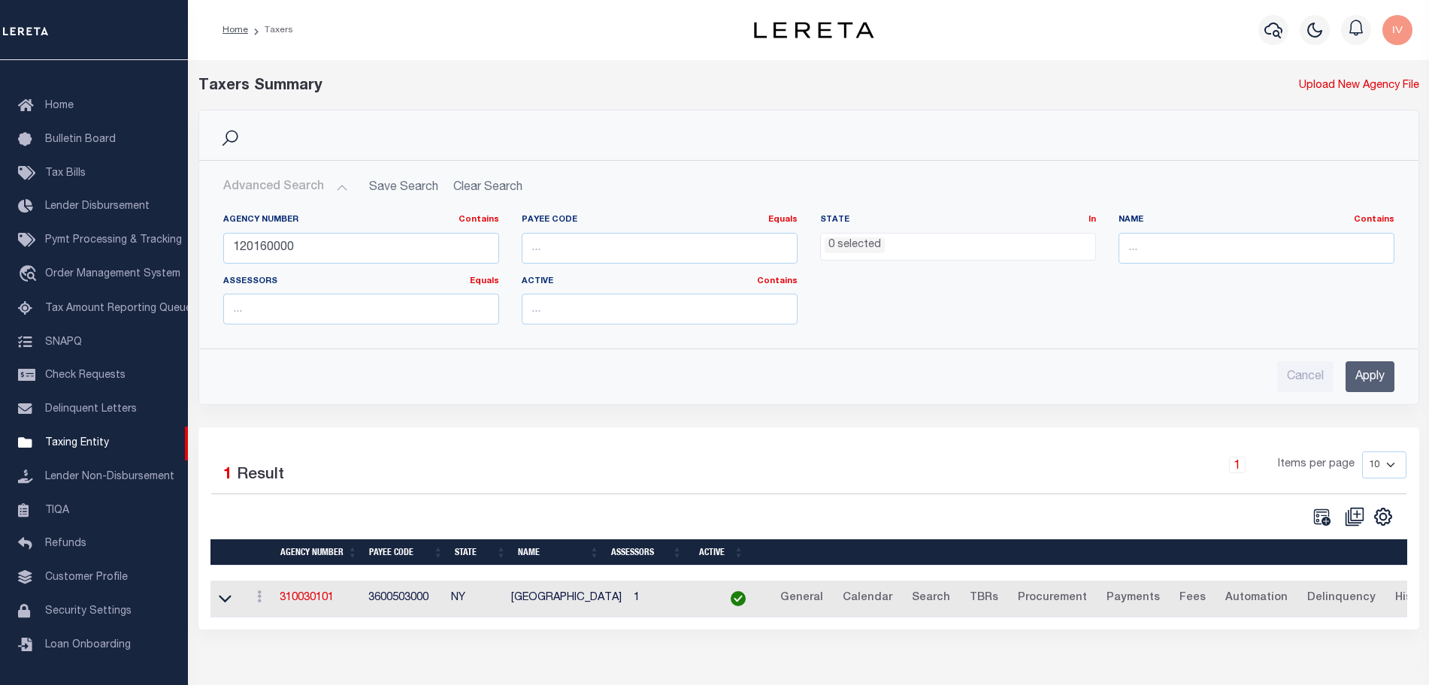
click at [1365, 365] on input "Apply" at bounding box center [1369, 376] width 49 height 31
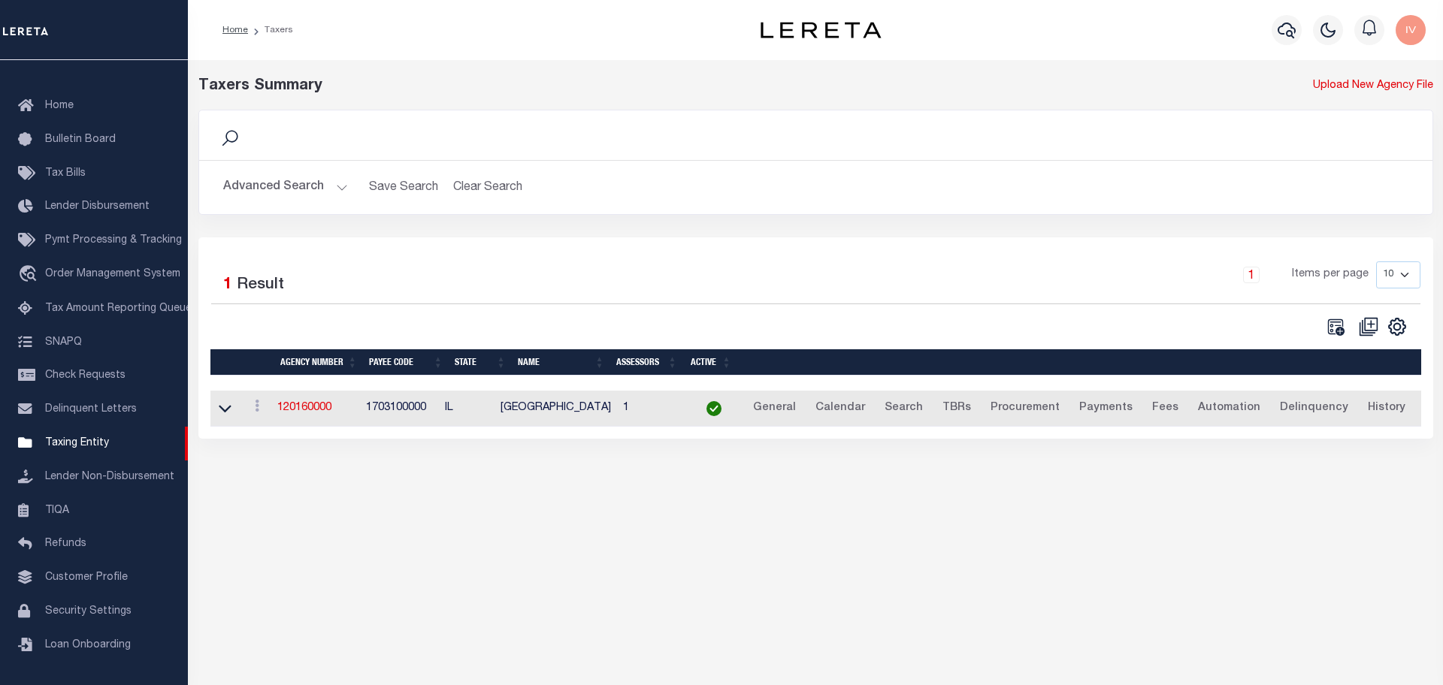
click at [240, 411] on td at bounding box center [226, 409] width 33 height 37
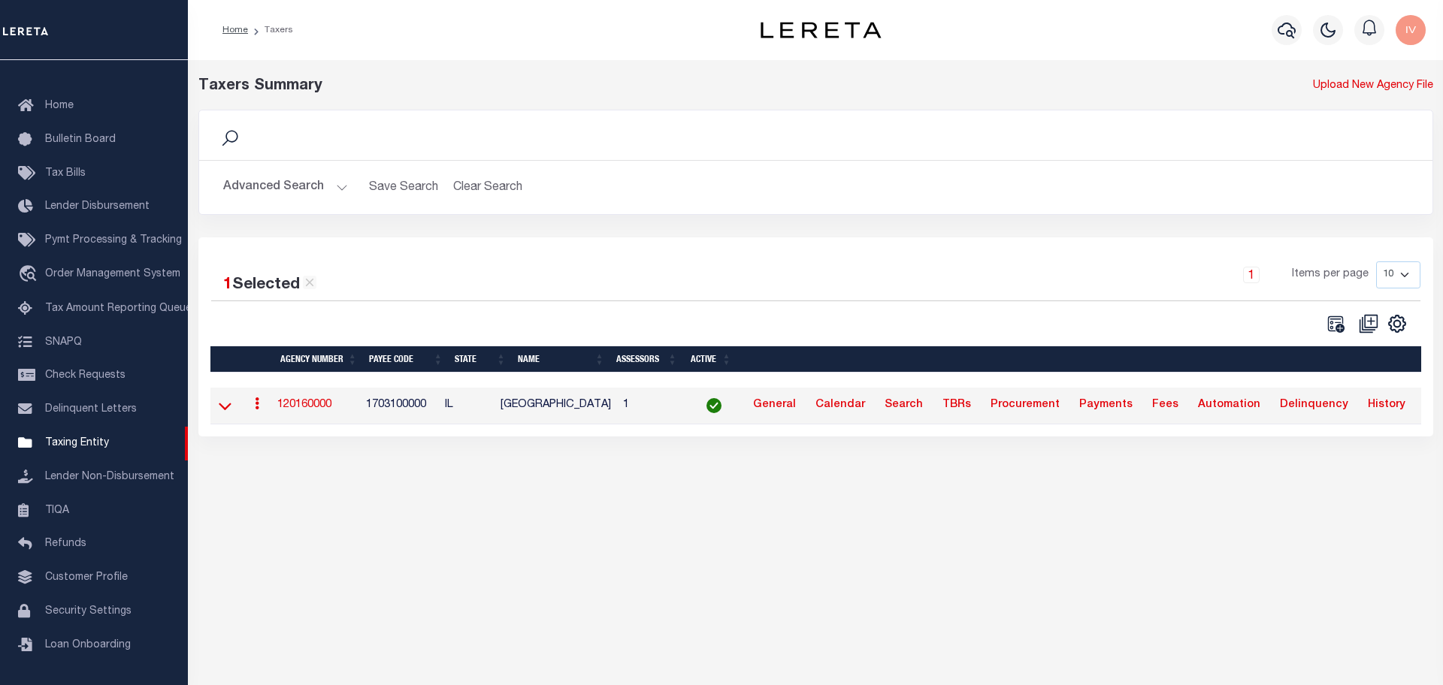
click at [225, 407] on icon at bounding box center [225, 406] width 13 height 16
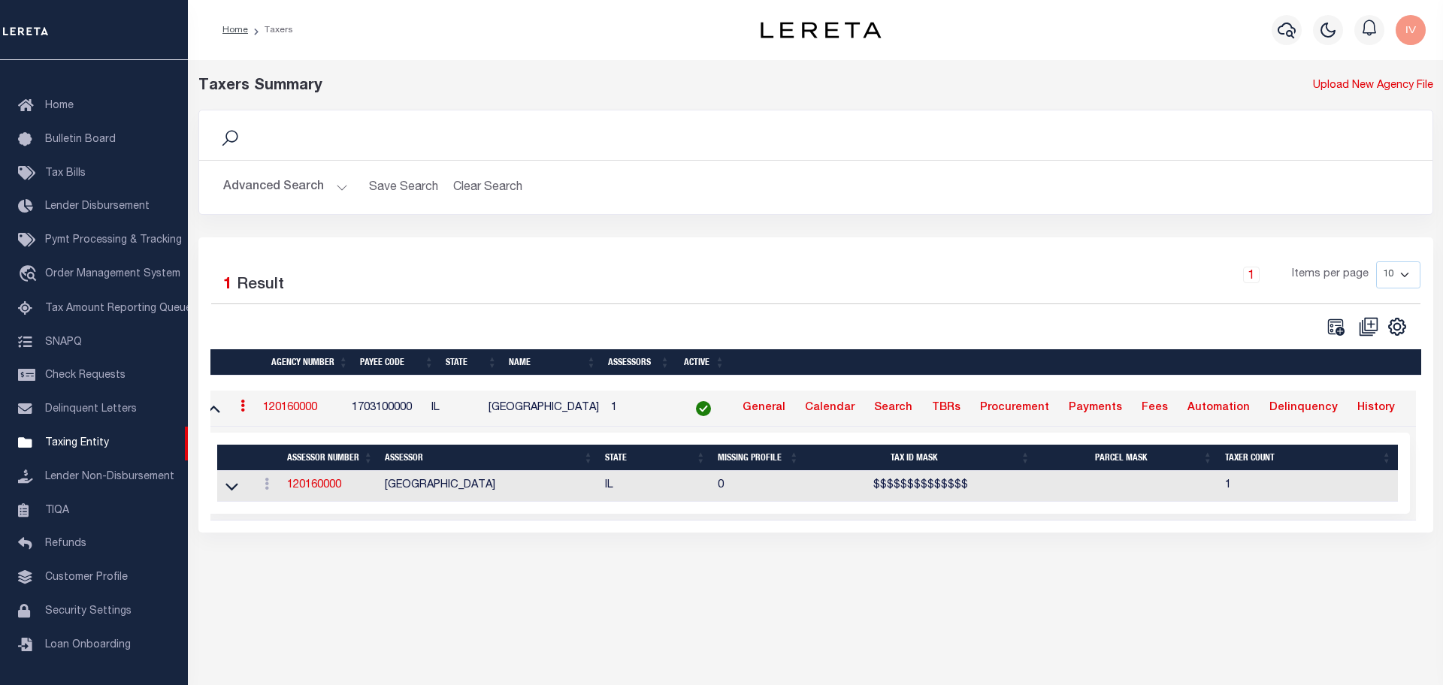
scroll to position [0, 0]
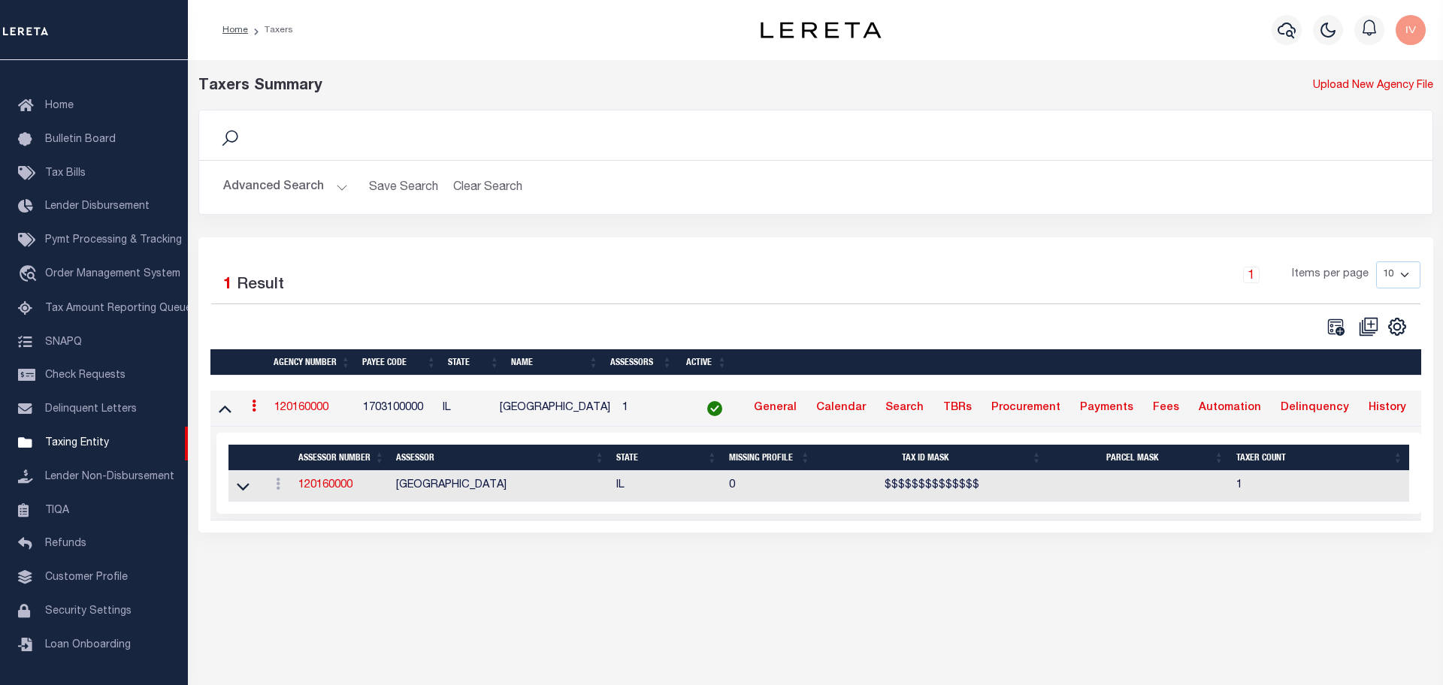
click at [793, 549] on div "Taxers Summary Upload New Agency File Search Advanced Search Save Search Clear …" at bounding box center [815, 319] width 1255 height 518
click at [1241, 550] on div "Taxers Summary Upload New Agency File Search Advanced Search Save Search Clear …" at bounding box center [815, 319] width 1255 height 518
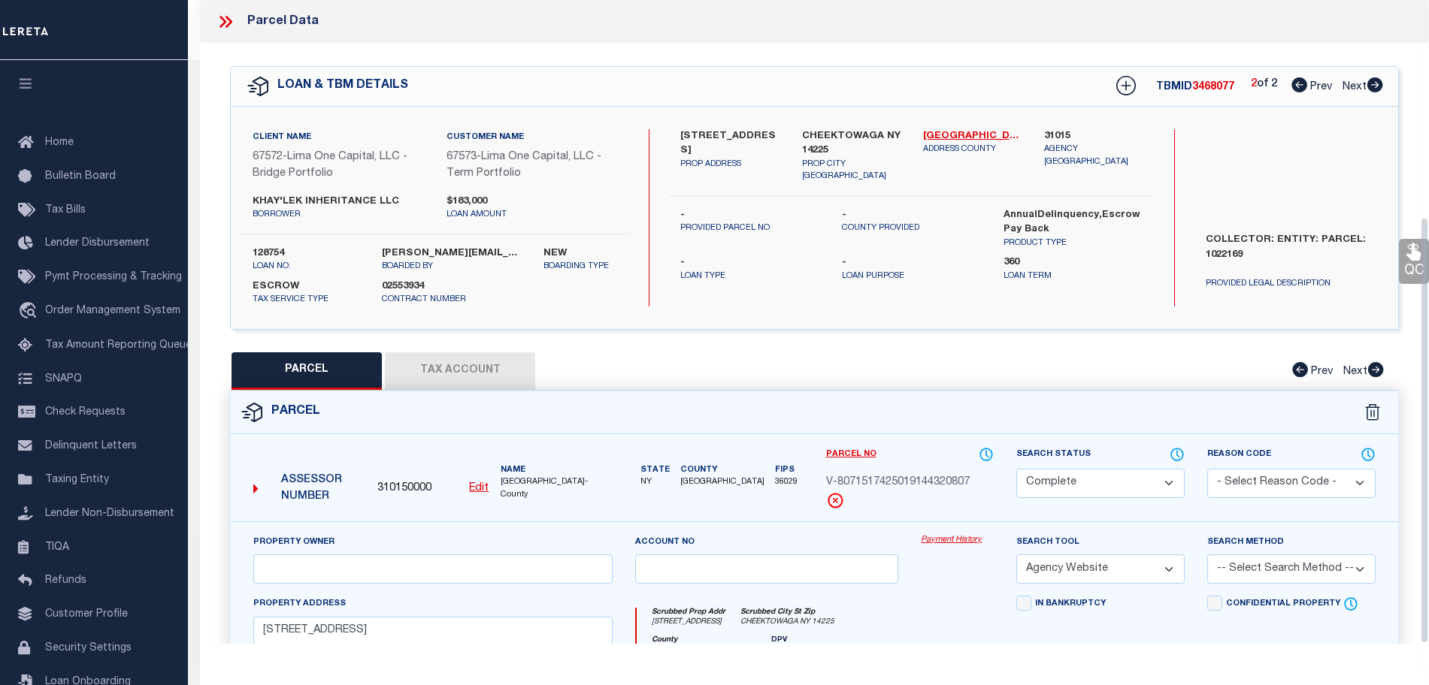
select select "CP"
select select "AGW"
select select "Escrow"
select select "4"
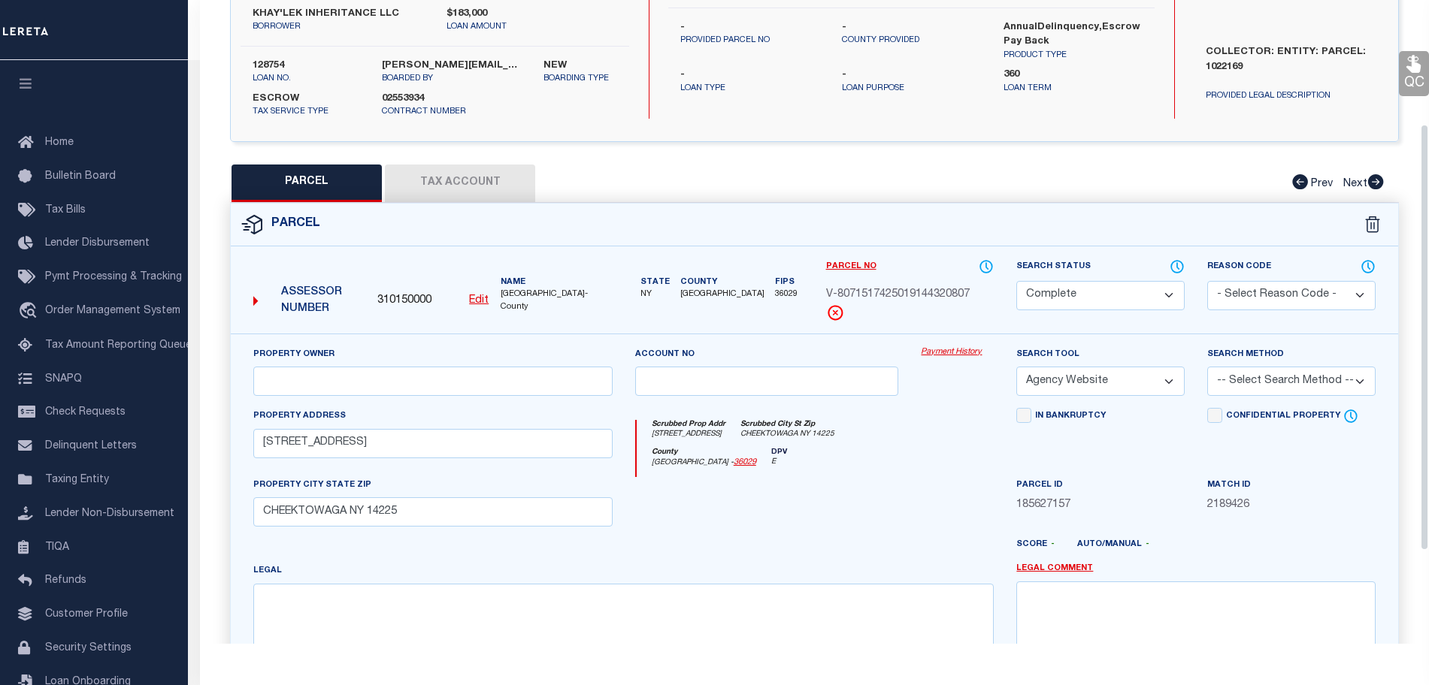
click at [966, 350] on link "Payment History" at bounding box center [957, 352] width 73 height 13
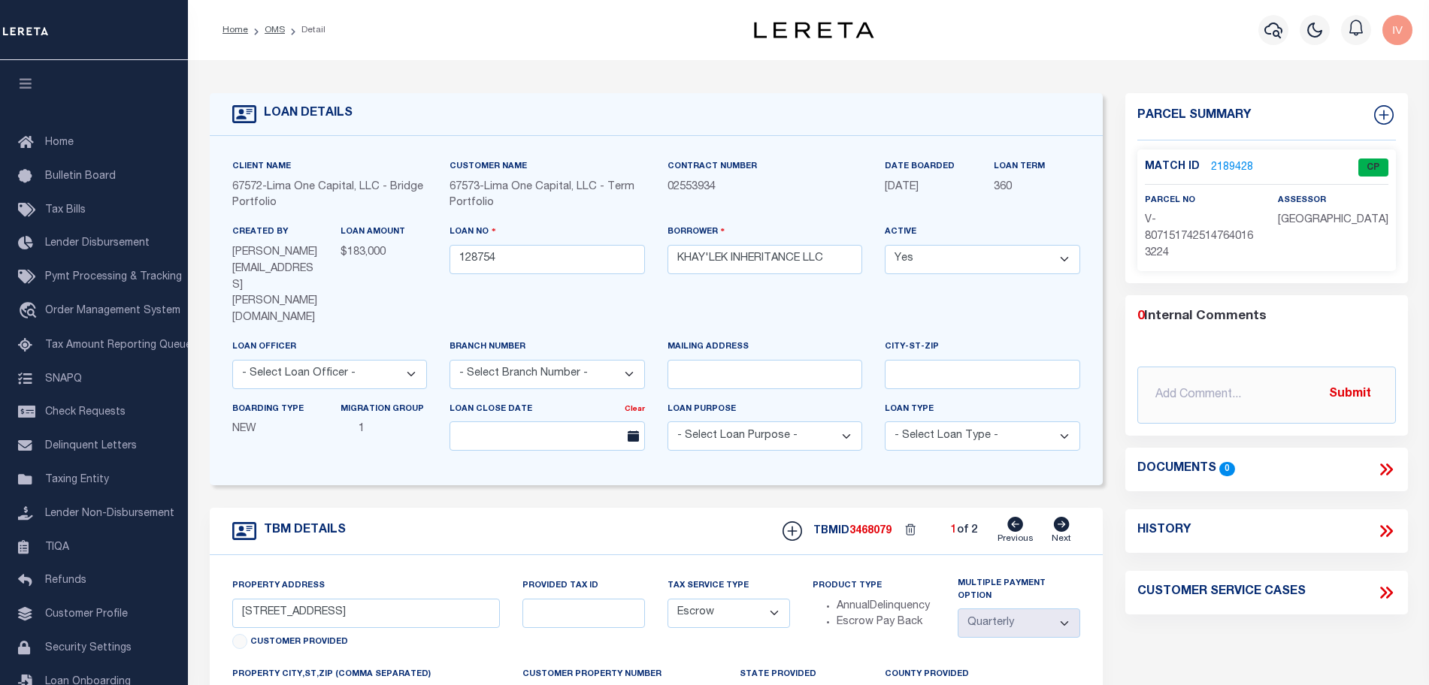
select select "Escrow"
select select "4"
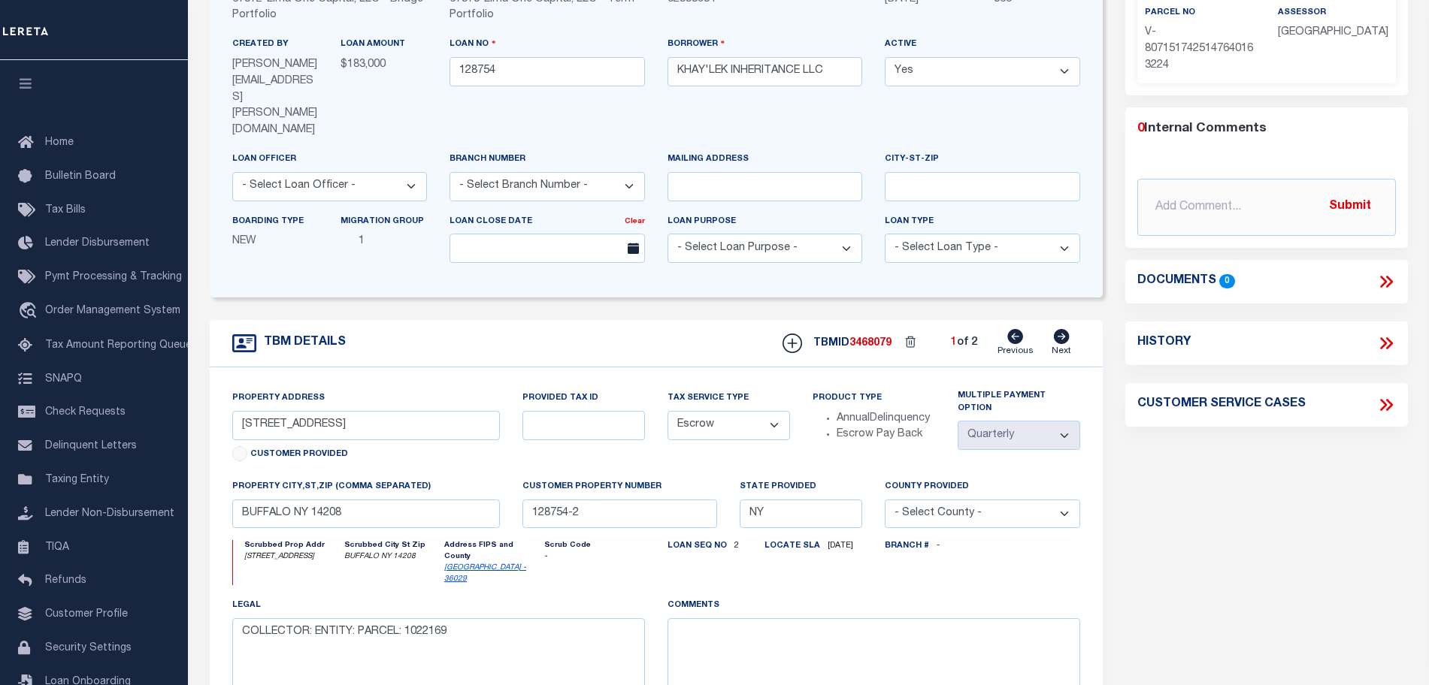
scroll to position [94, 0]
